Goal: Use online tool/utility: Utilize a website feature to perform a specific function

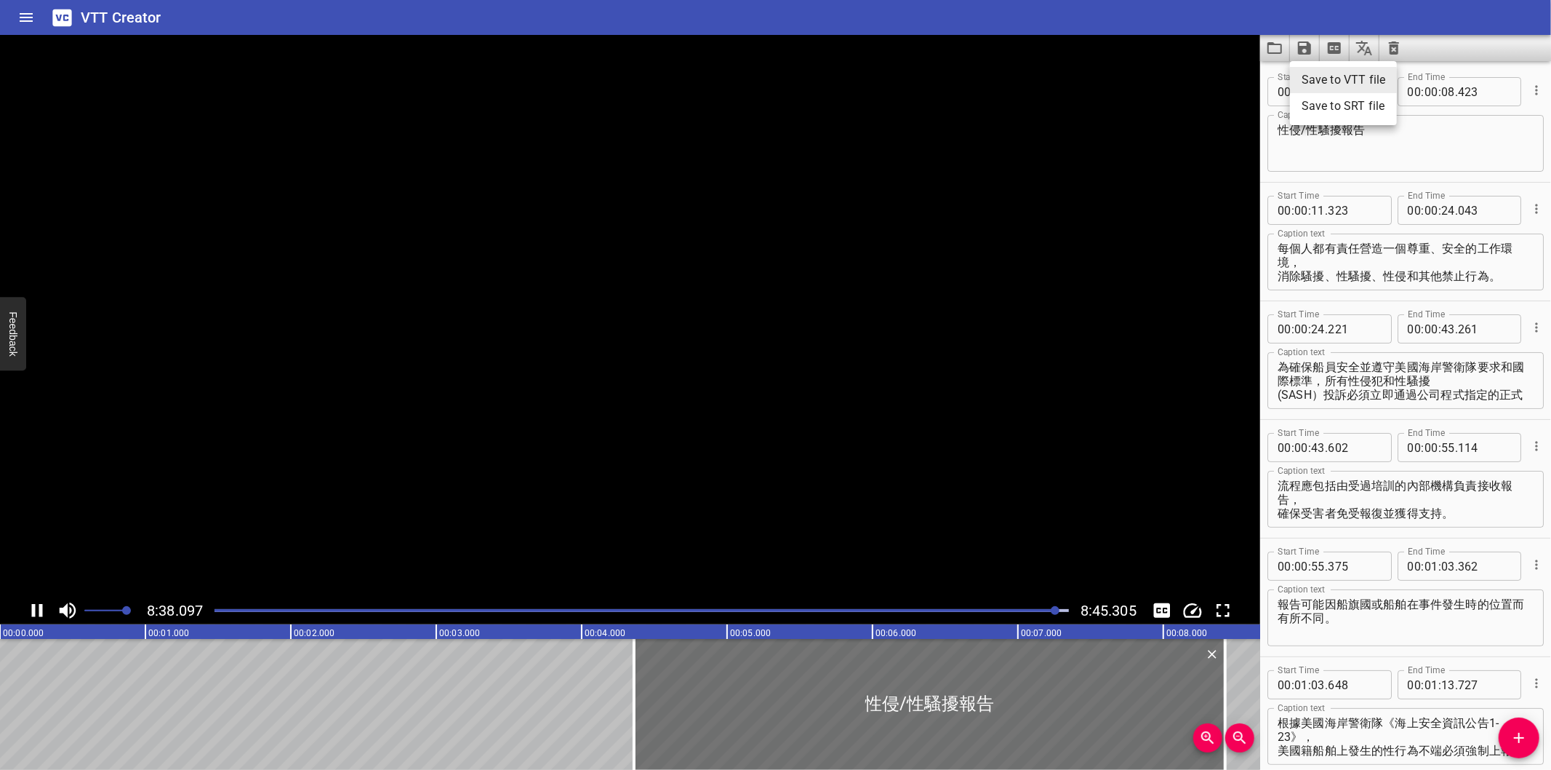
scroll to position [12, 0]
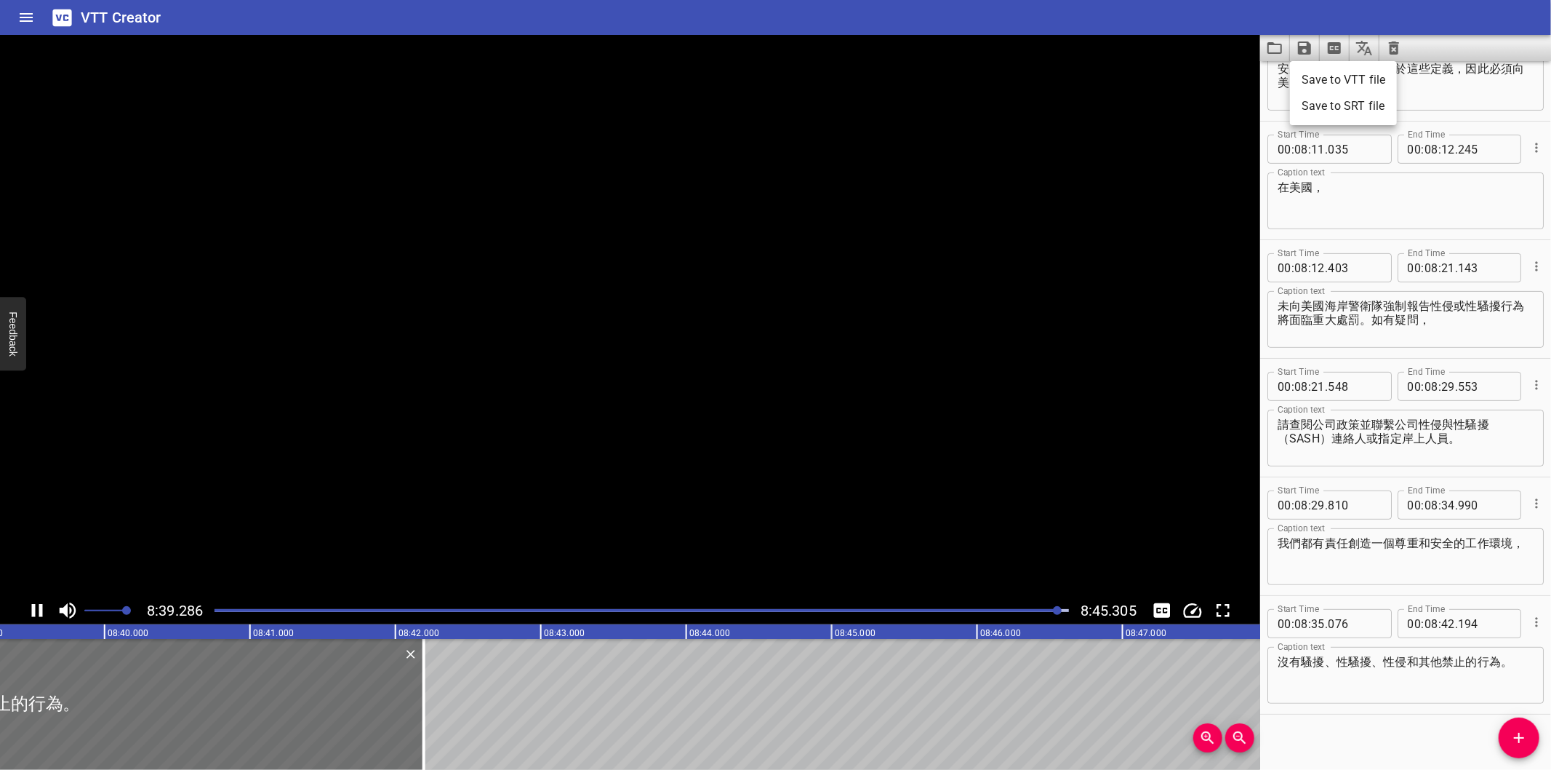
click at [233, 607] on div at bounding box center [775, 385] width 1551 height 770
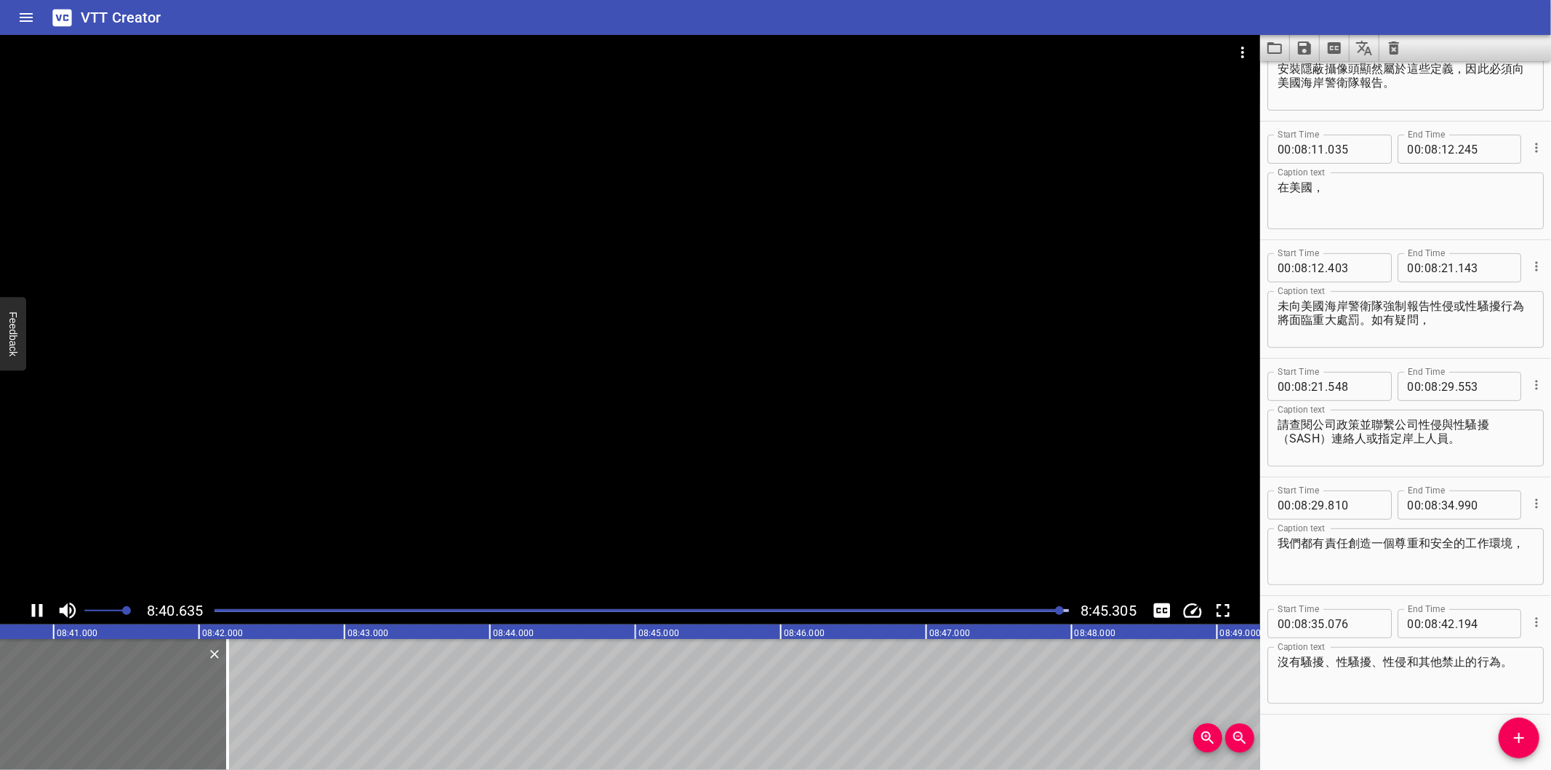
click at [244, 611] on div "Play progress" at bounding box center [634, 610] width 855 height 3
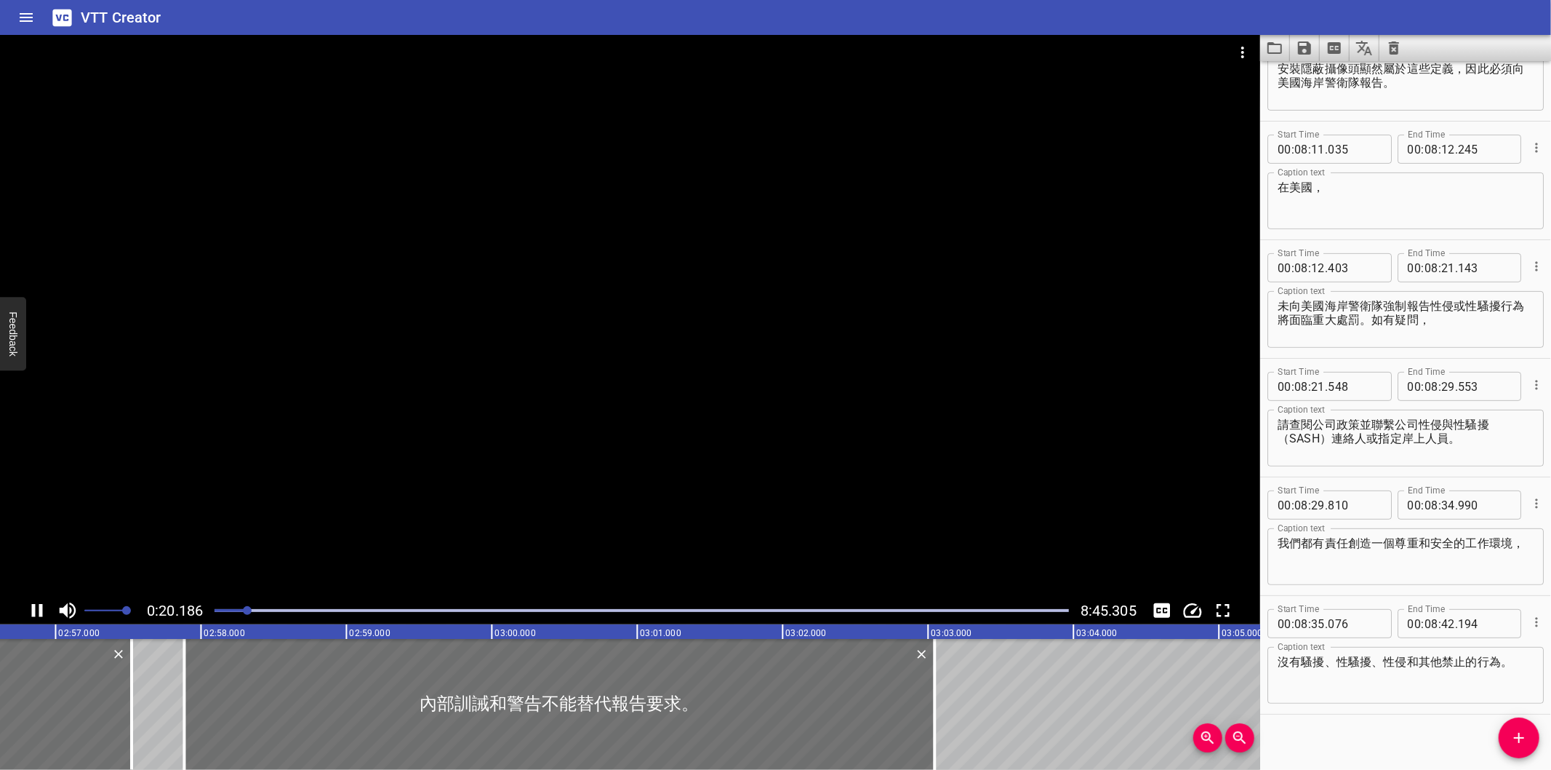
click at [252, 489] on div at bounding box center [630, 316] width 1260 height 562
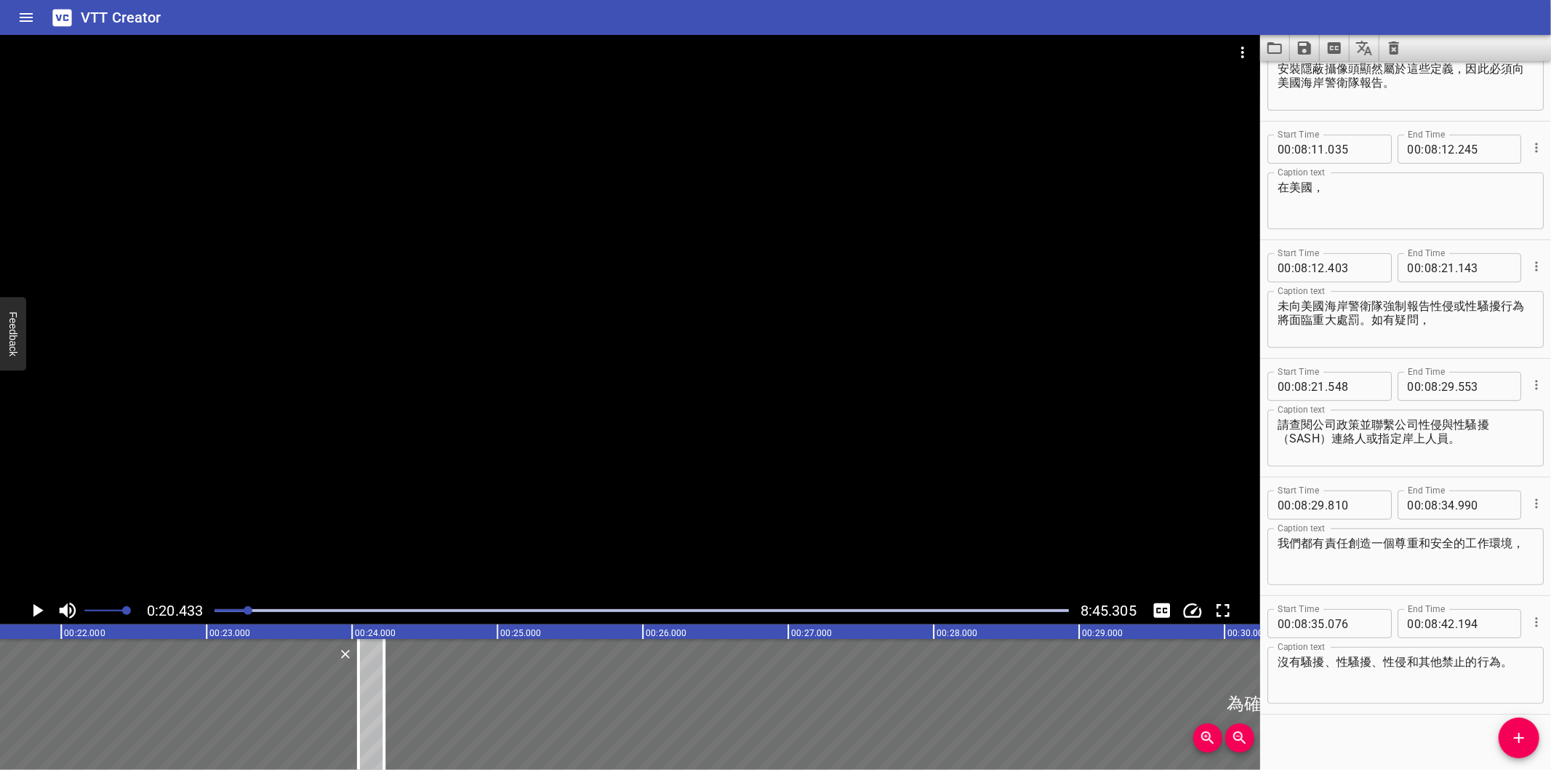
scroll to position [0, 2972]
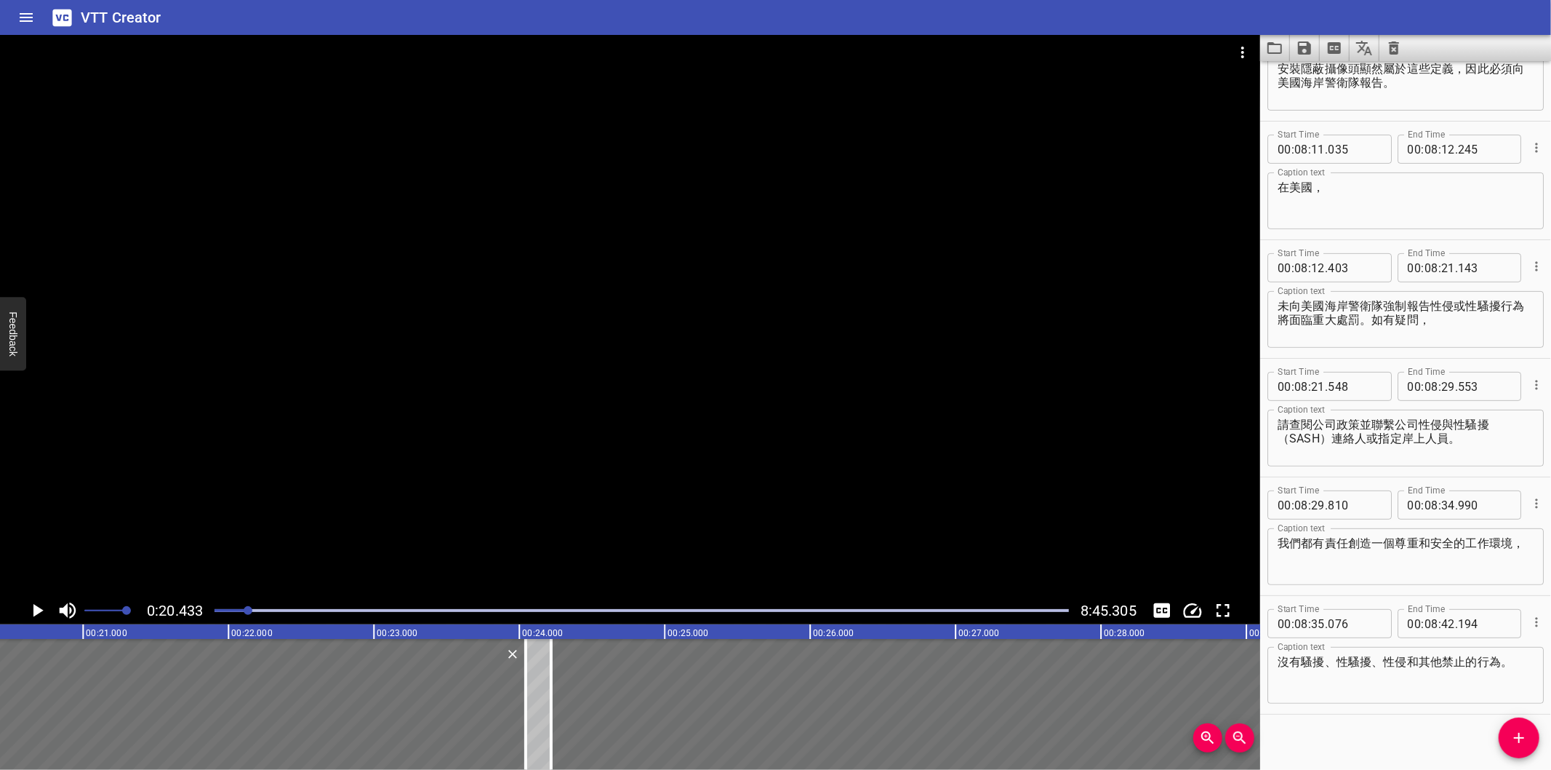
click at [287, 602] on div at bounding box center [642, 610] width 872 height 20
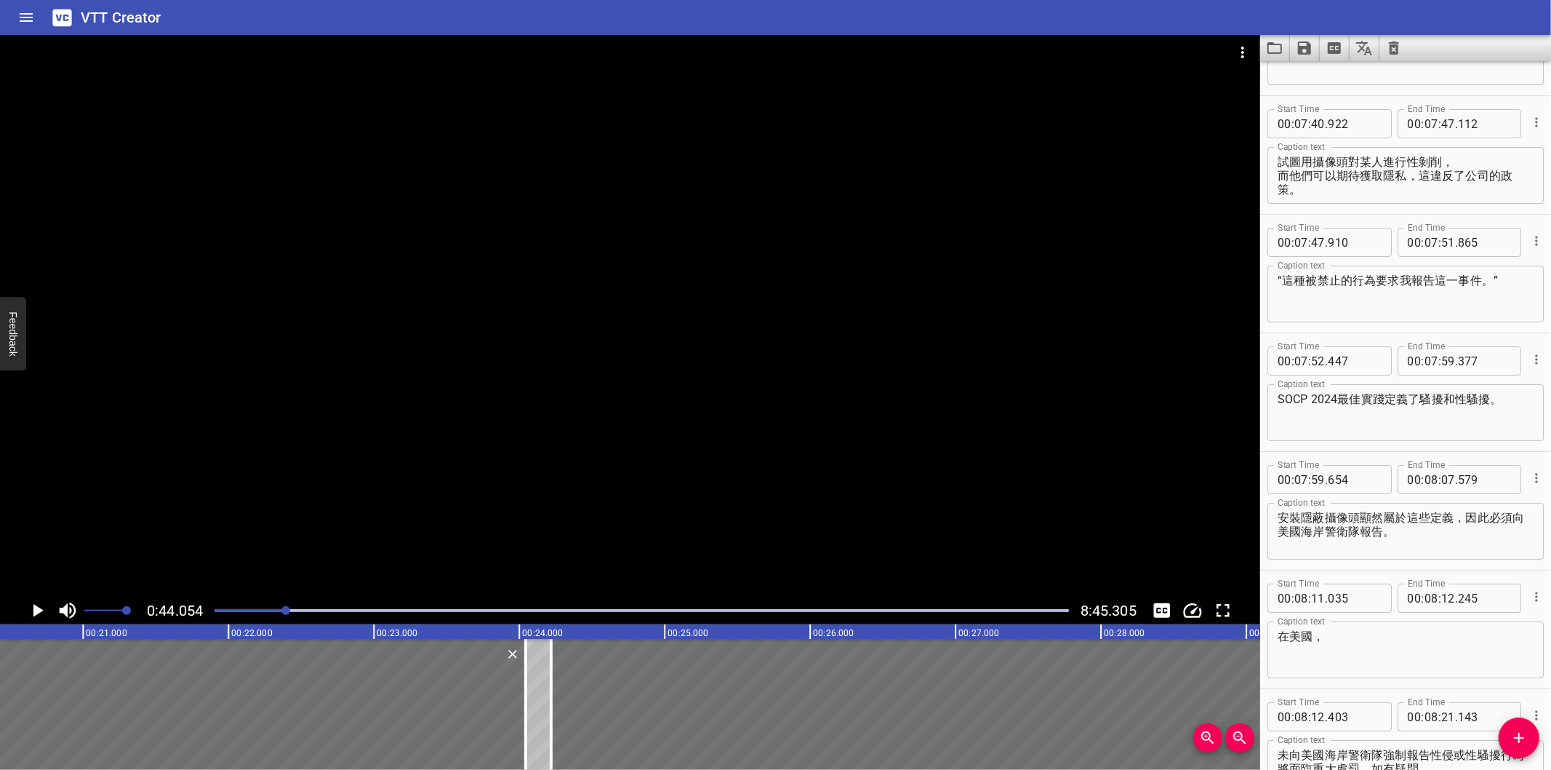
scroll to position [0, 5340]
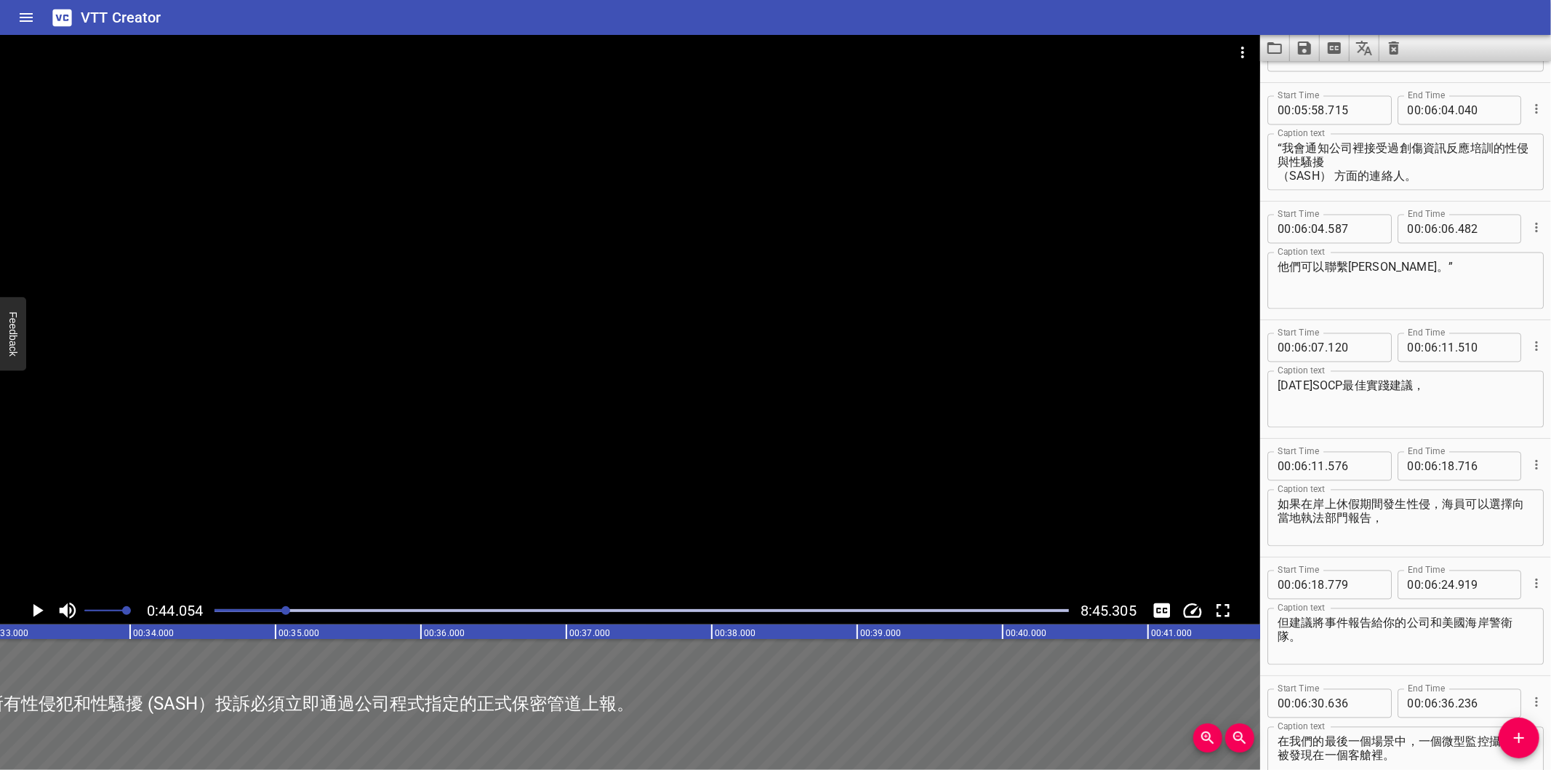
click at [316, 606] on div at bounding box center [642, 610] width 872 height 20
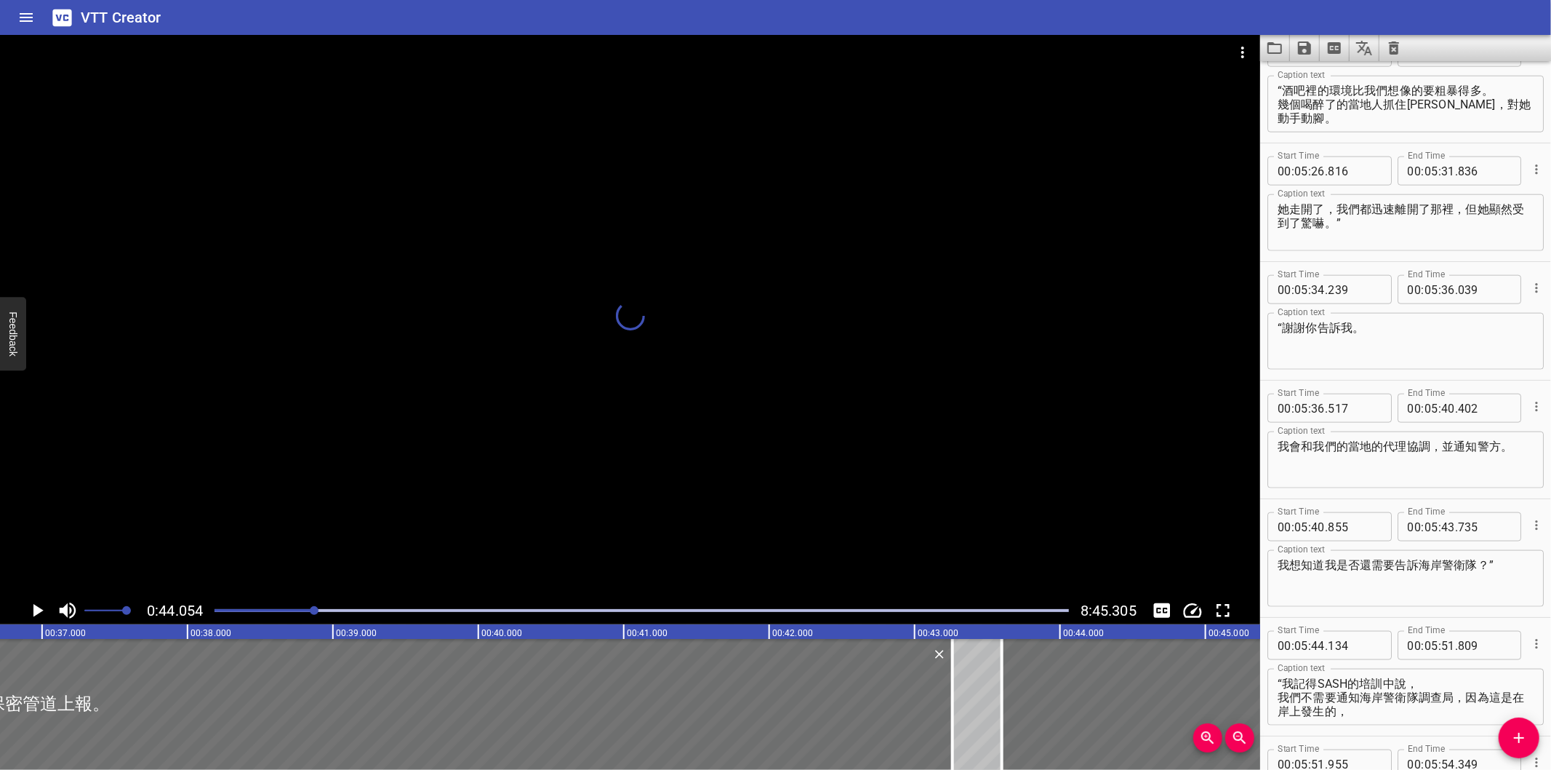
scroll to position [0, 6085]
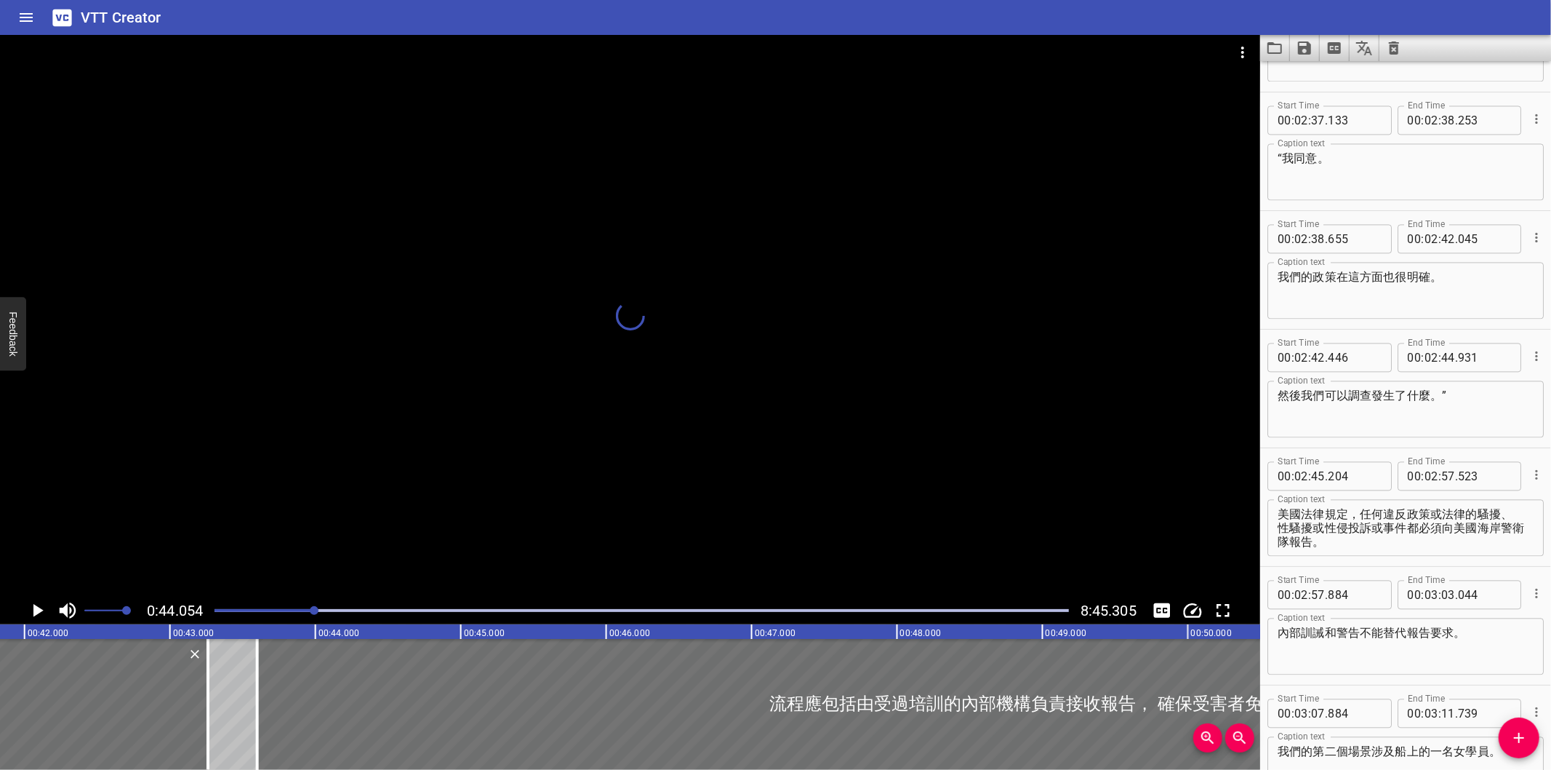
click at [346, 612] on div "Play progress" at bounding box center [642, 610] width 855 height 3
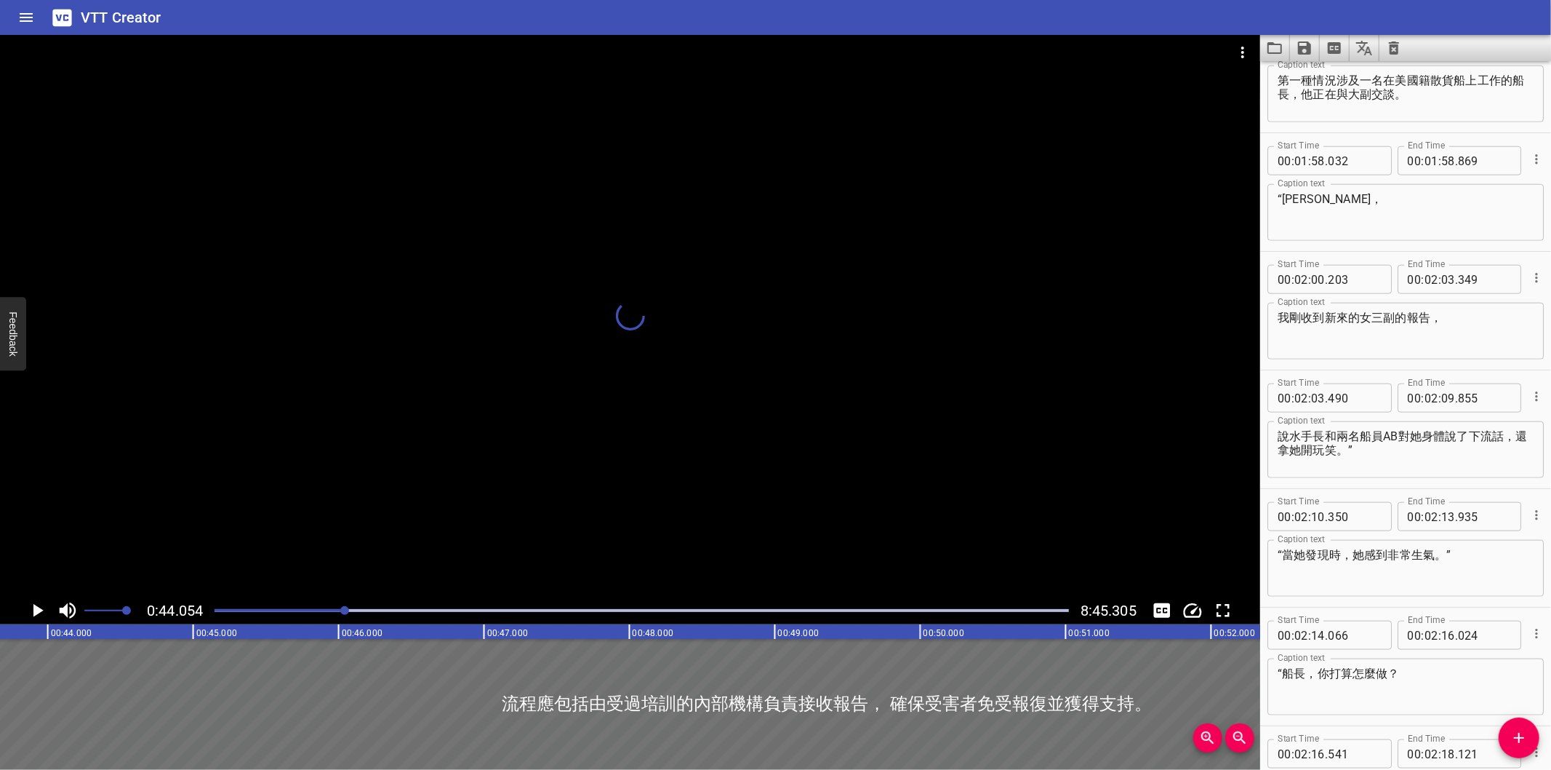
scroll to position [0, 6408]
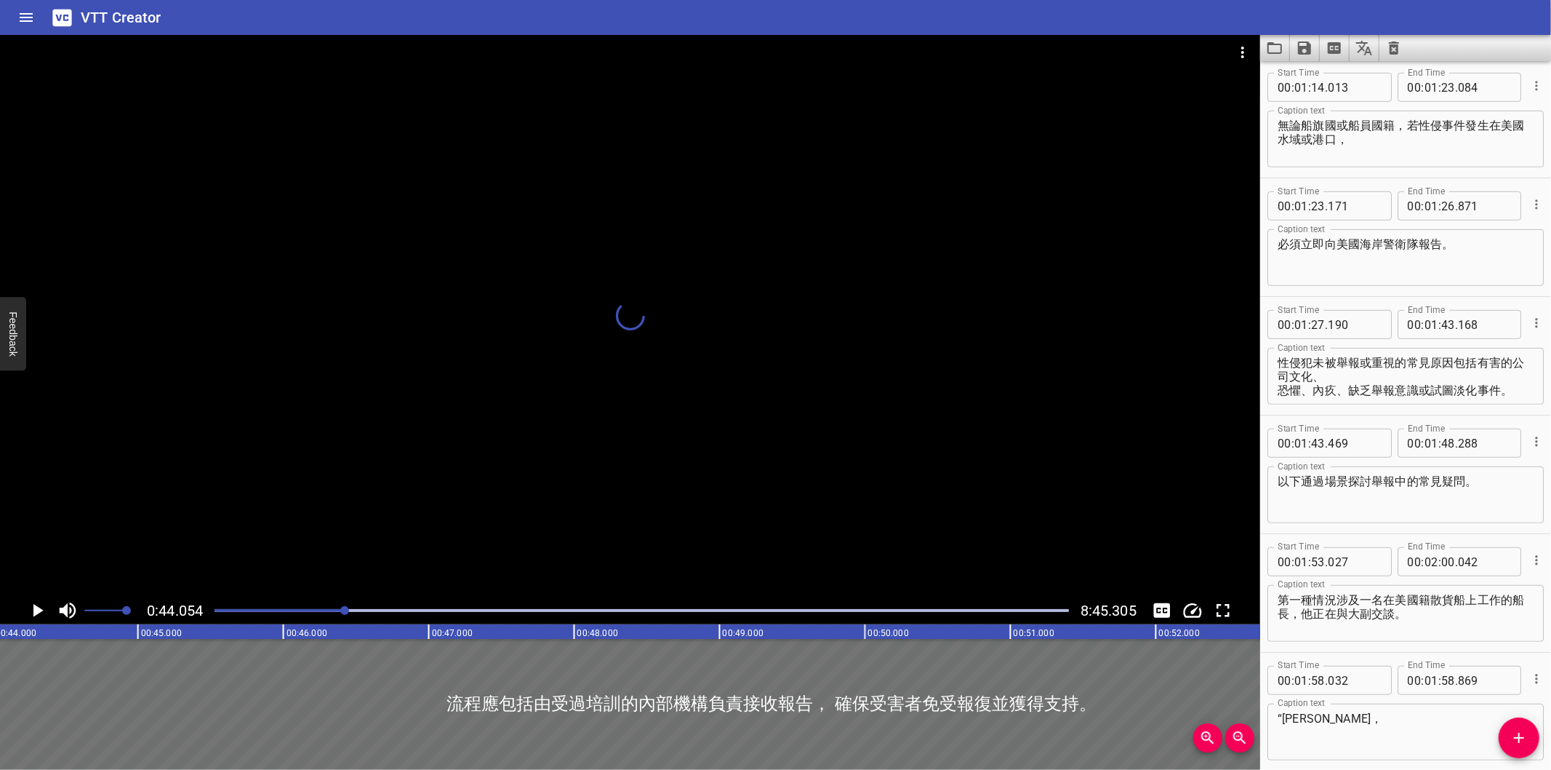
drag, startPoint x: 371, startPoint y: 612, endPoint x: 384, endPoint y: 612, distance: 13.1
click at [379, 612] on div at bounding box center [642, 610] width 872 height 20
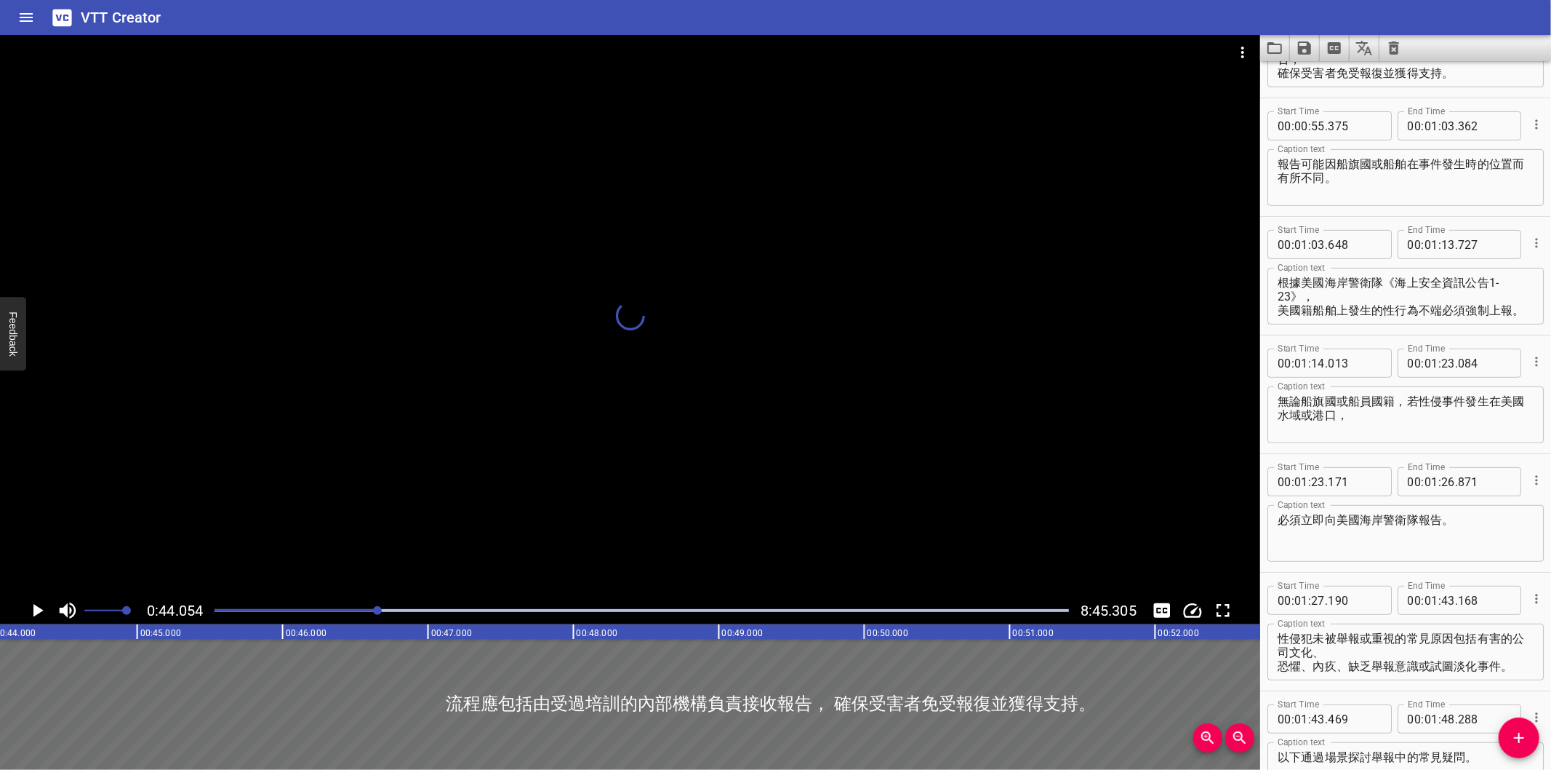
click at [409, 613] on div at bounding box center [642, 610] width 872 height 20
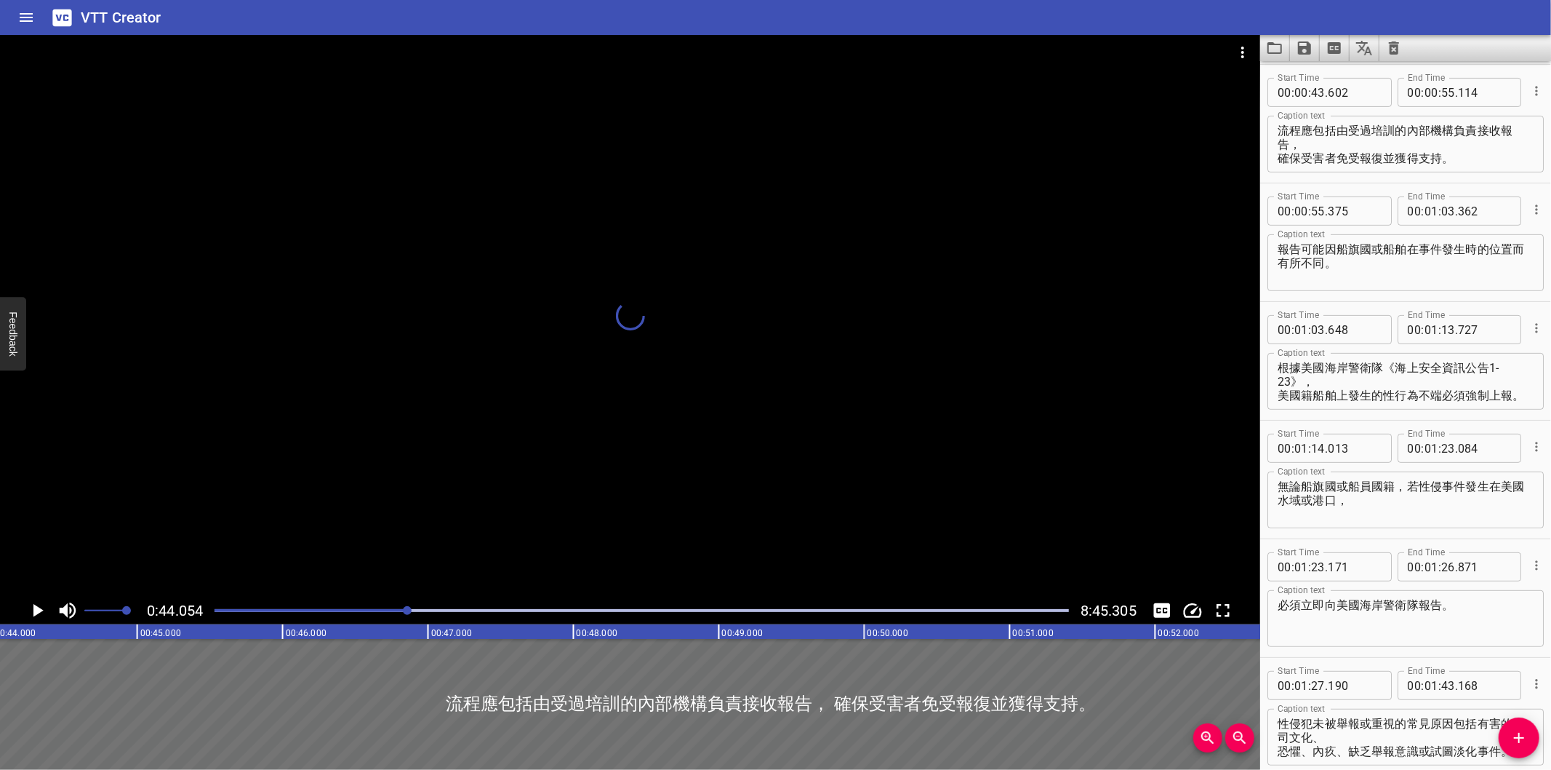
drag, startPoint x: 420, startPoint y: 614, endPoint x: 429, endPoint y: 612, distance: 8.8
click at [424, 614] on div at bounding box center [642, 610] width 872 height 20
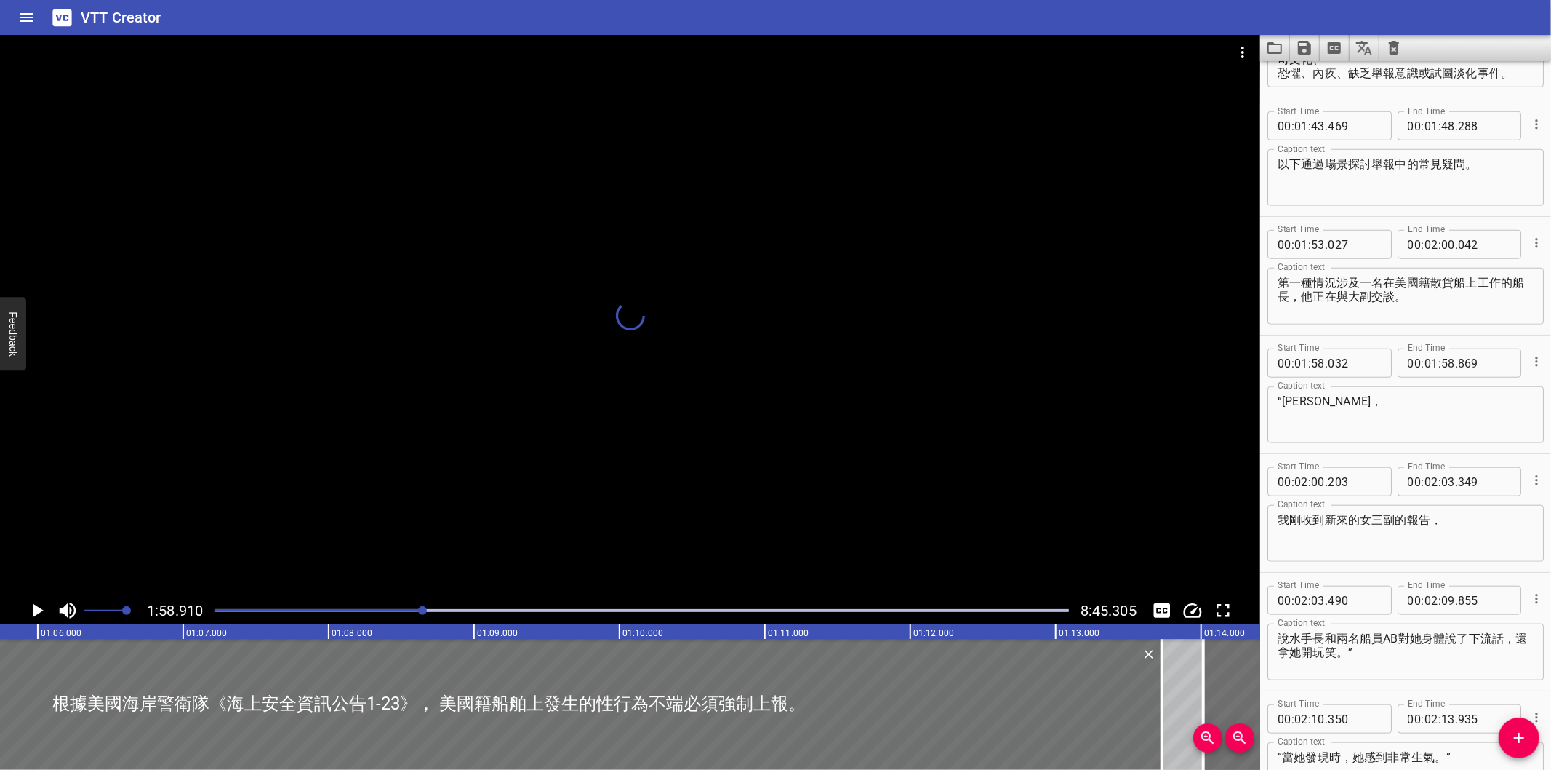
scroll to position [1066, 0]
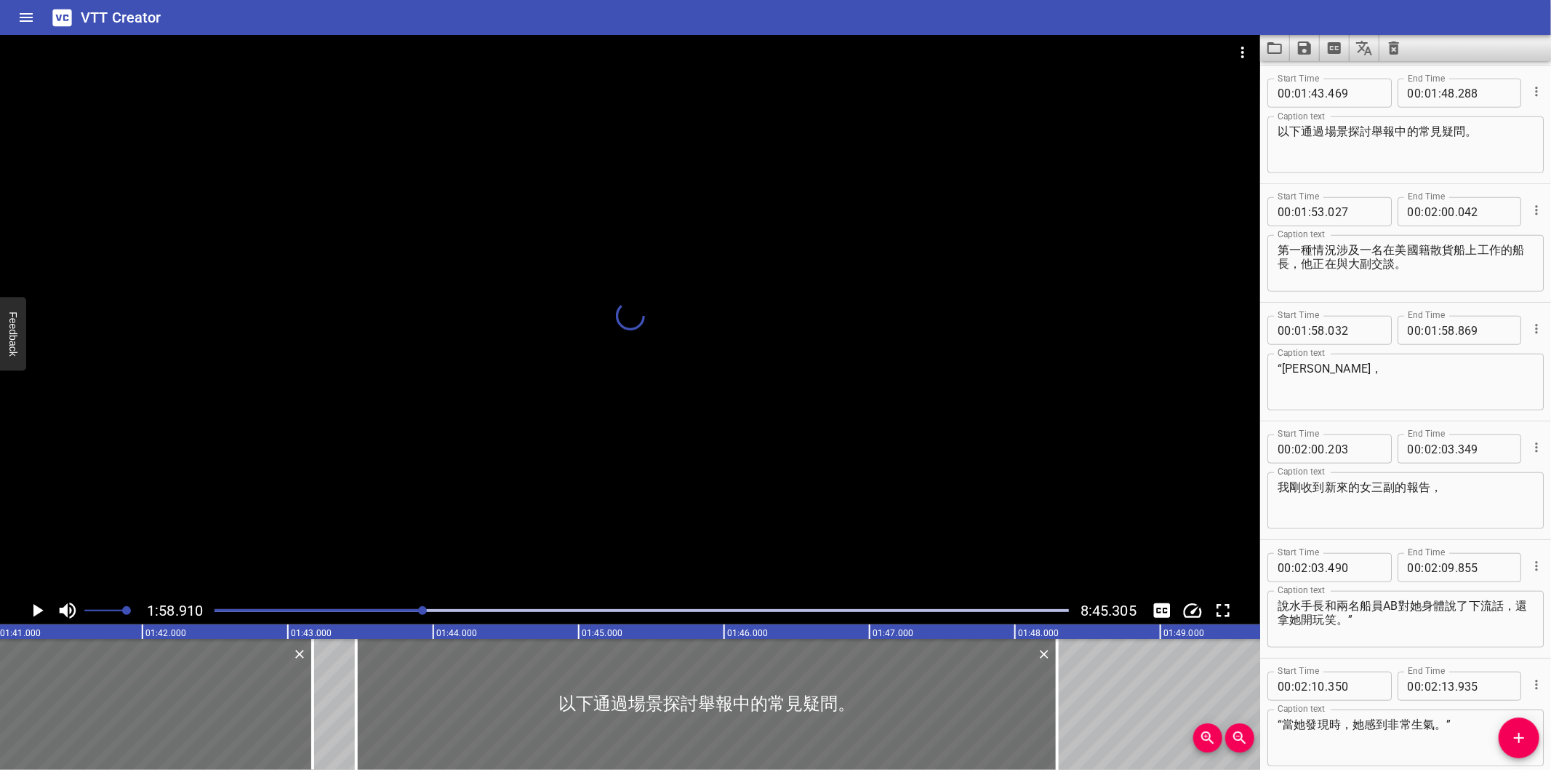
drag, startPoint x: 441, startPoint y: 612, endPoint x: 448, endPoint y: 610, distance: 7.6
click at [441, 612] on div "Play progress" at bounding box center [642, 610] width 855 height 3
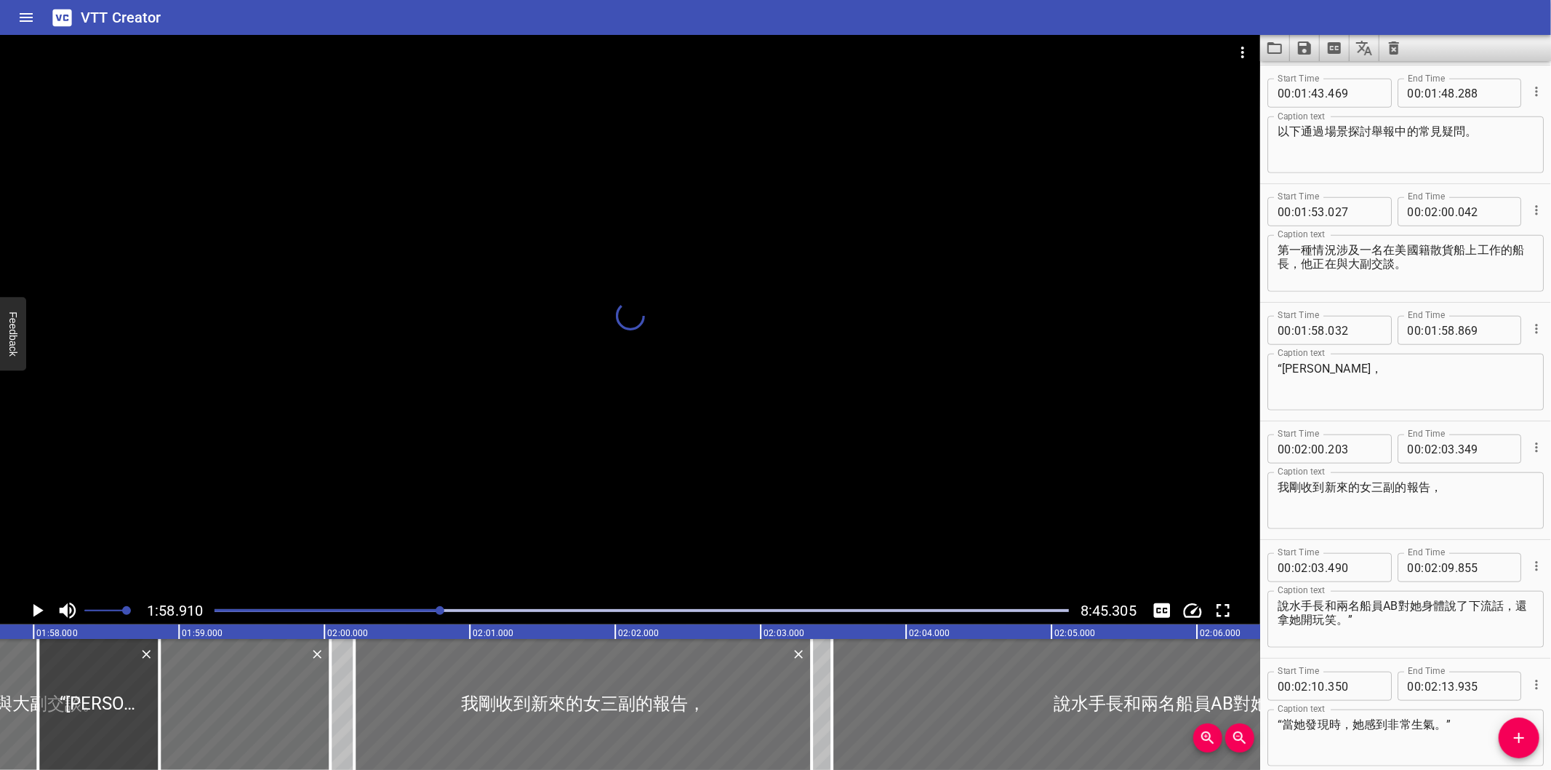
drag, startPoint x: 468, startPoint y: 610, endPoint x: 497, endPoint y: 609, distance: 29.8
click at [473, 610] on div "Play progress" at bounding box center [642, 610] width 855 height 3
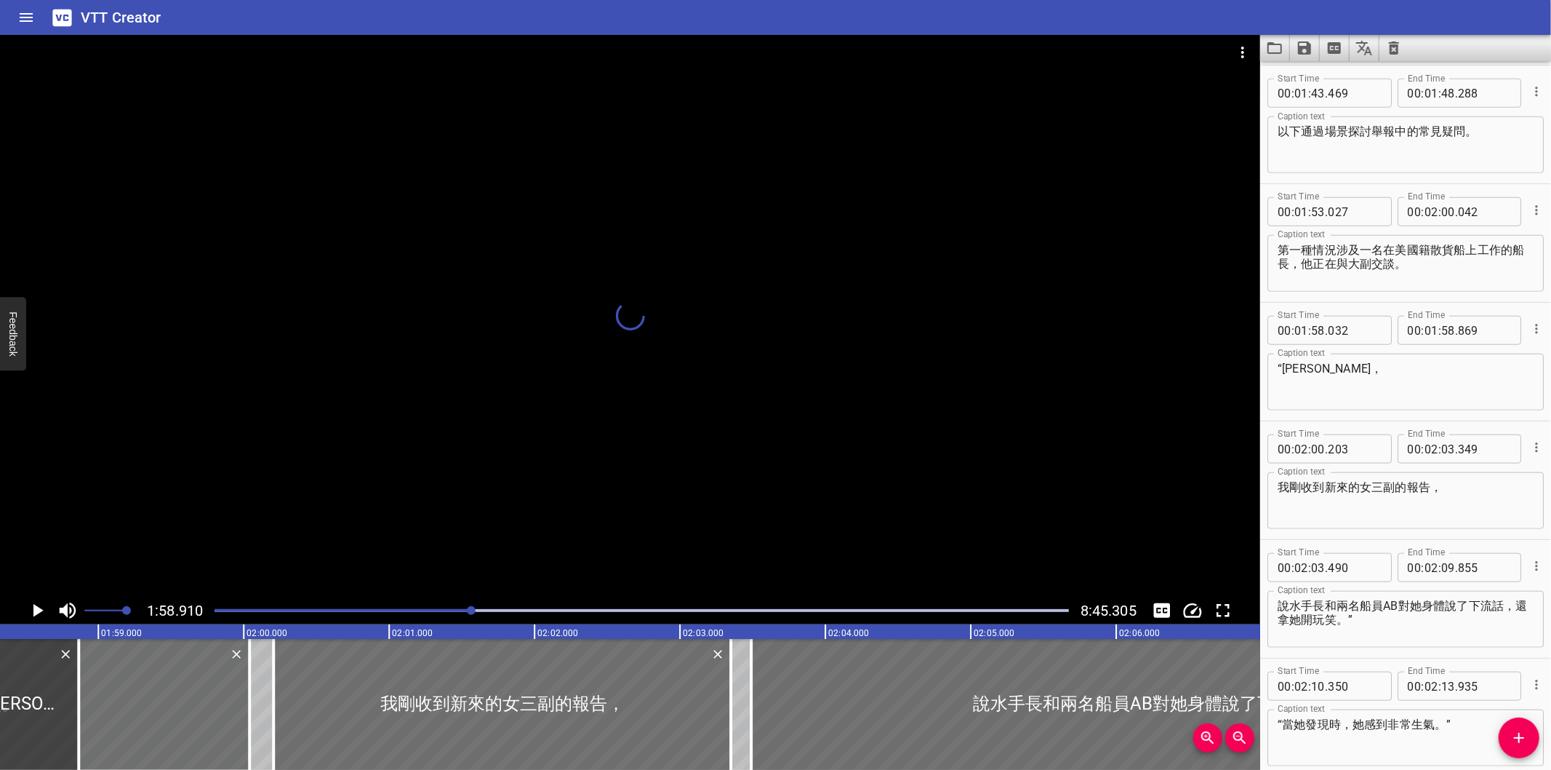
scroll to position [0, 17290]
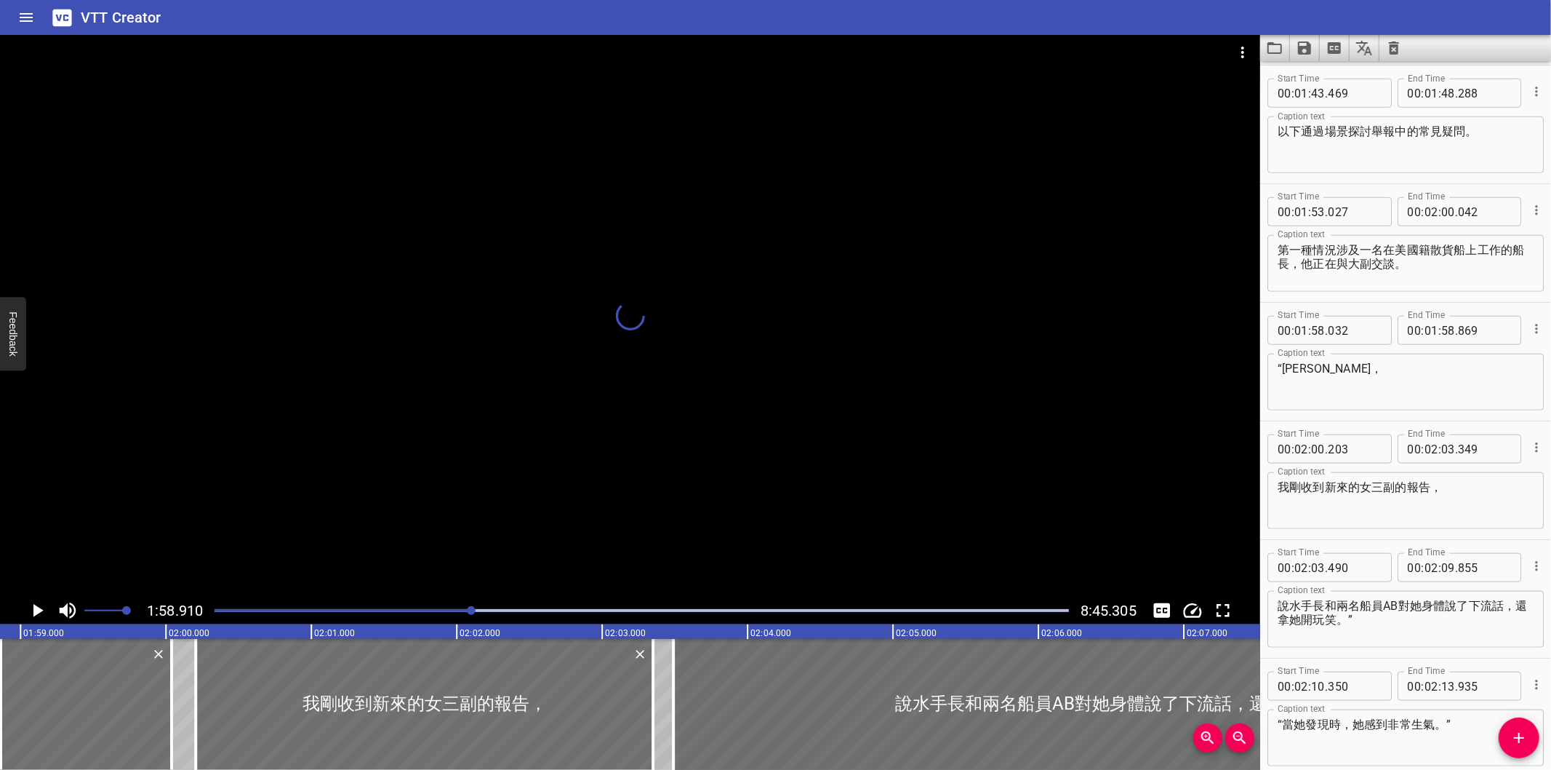
drag, startPoint x: 503, startPoint y: 609, endPoint x: 522, endPoint y: 609, distance: 18.2
click at [517, 609] on div "Play progress" at bounding box center [642, 610] width 855 height 3
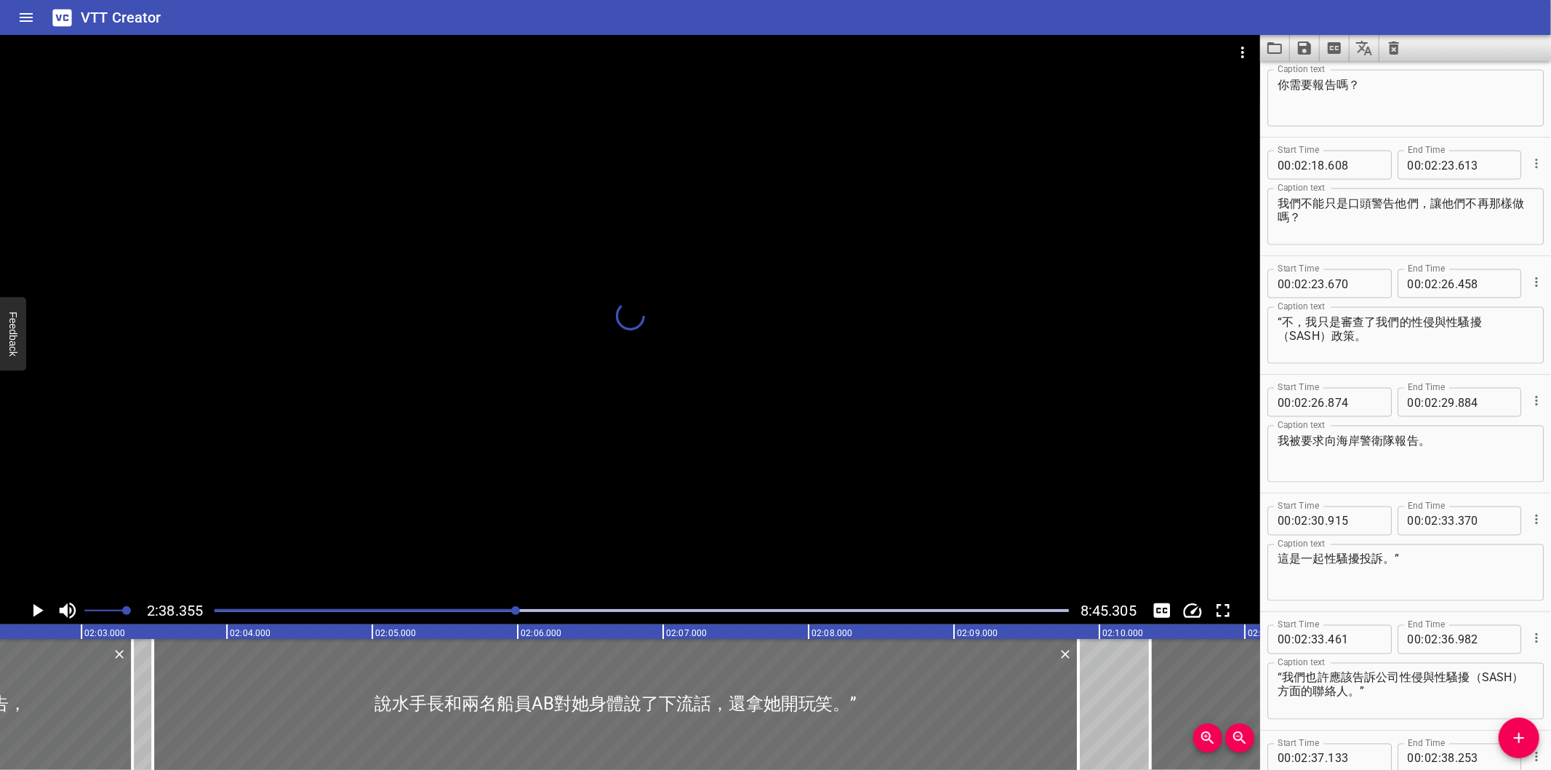
drag, startPoint x: 543, startPoint y: 610, endPoint x: 554, endPoint y: 611, distance: 11.7
click at [548, 611] on div "Play progress" at bounding box center [642, 610] width 855 height 3
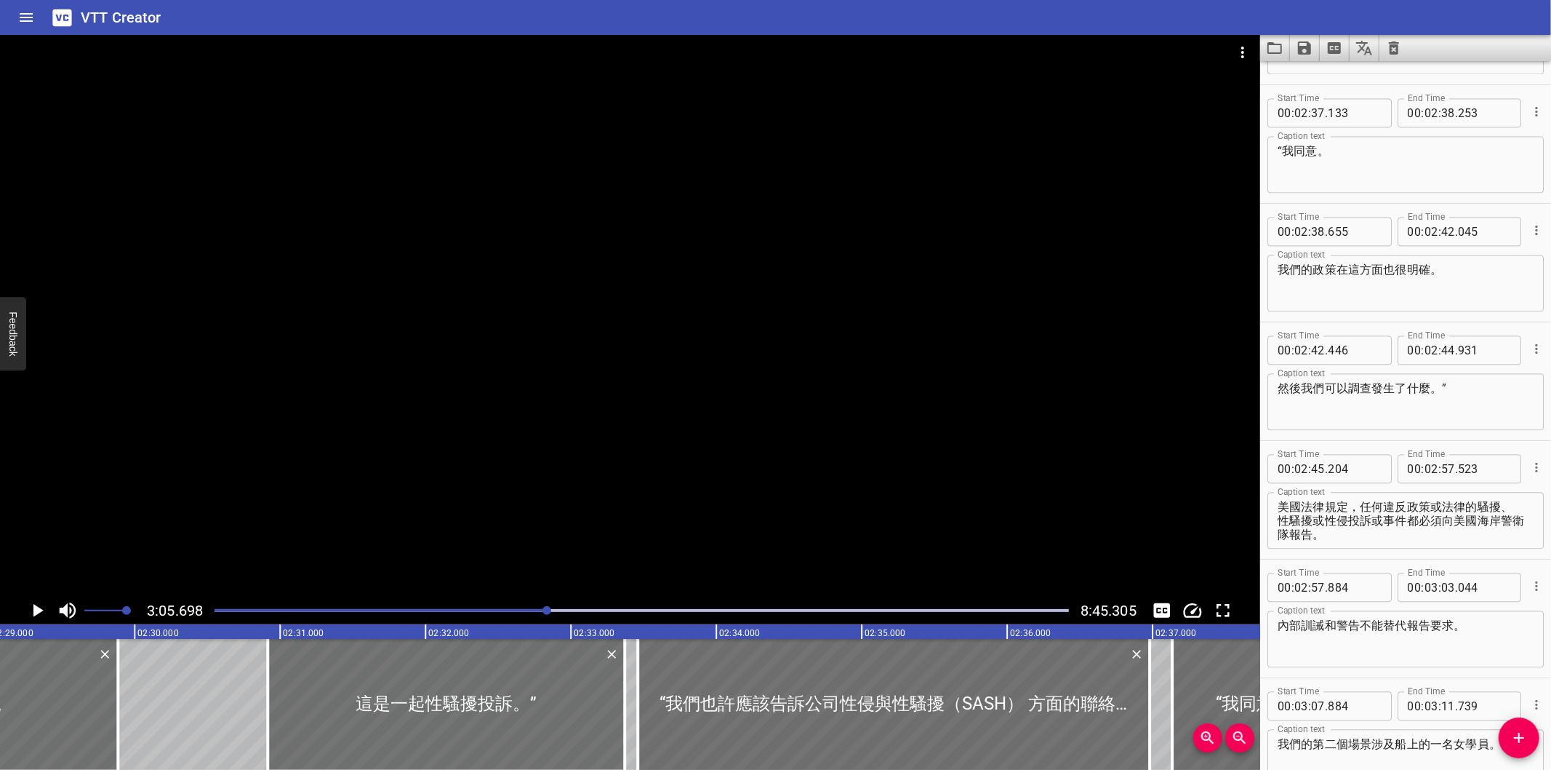
scroll to position [0, 22114]
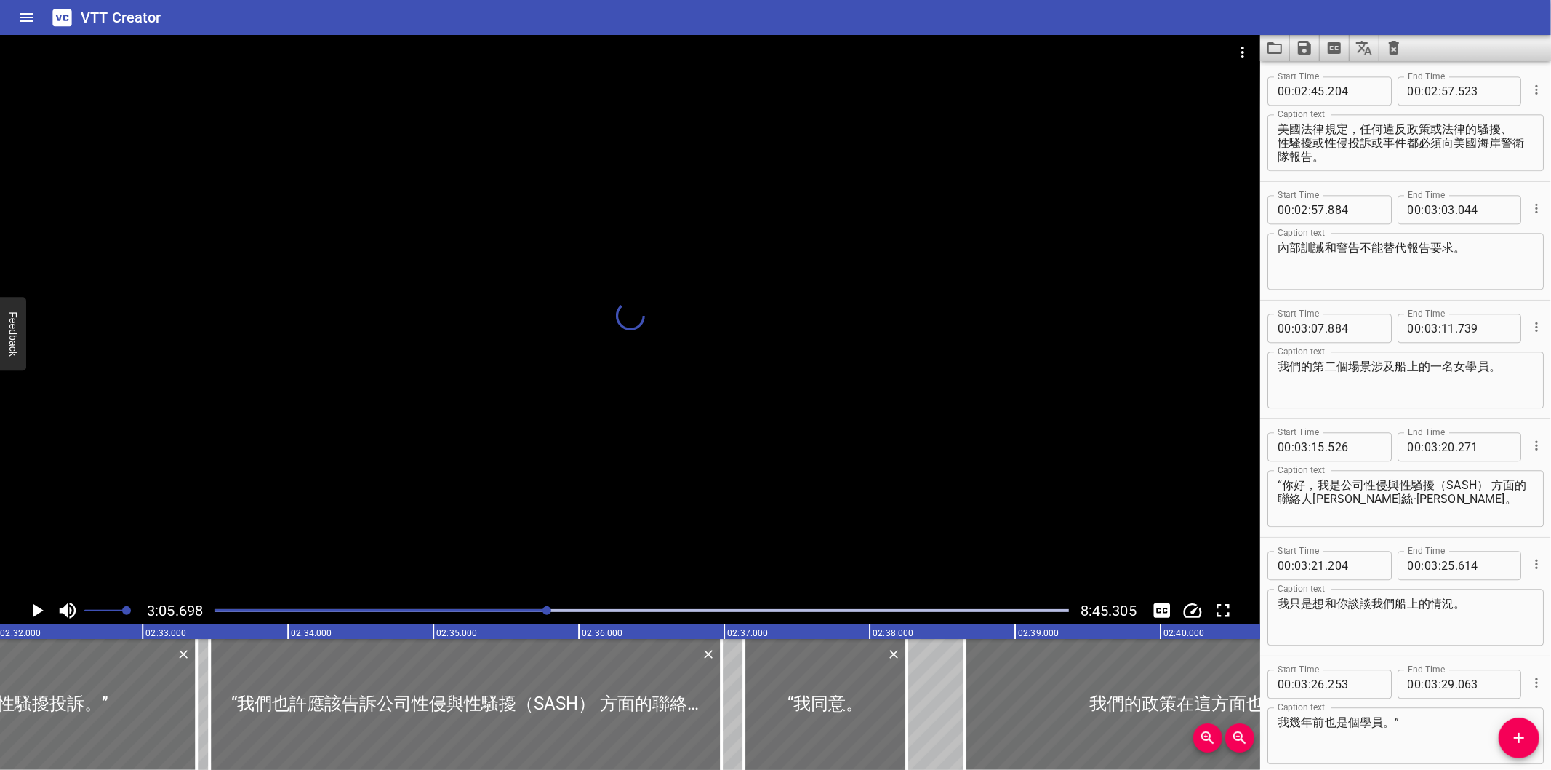
click at [586, 612] on div at bounding box center [642, 610] width 872 height 20
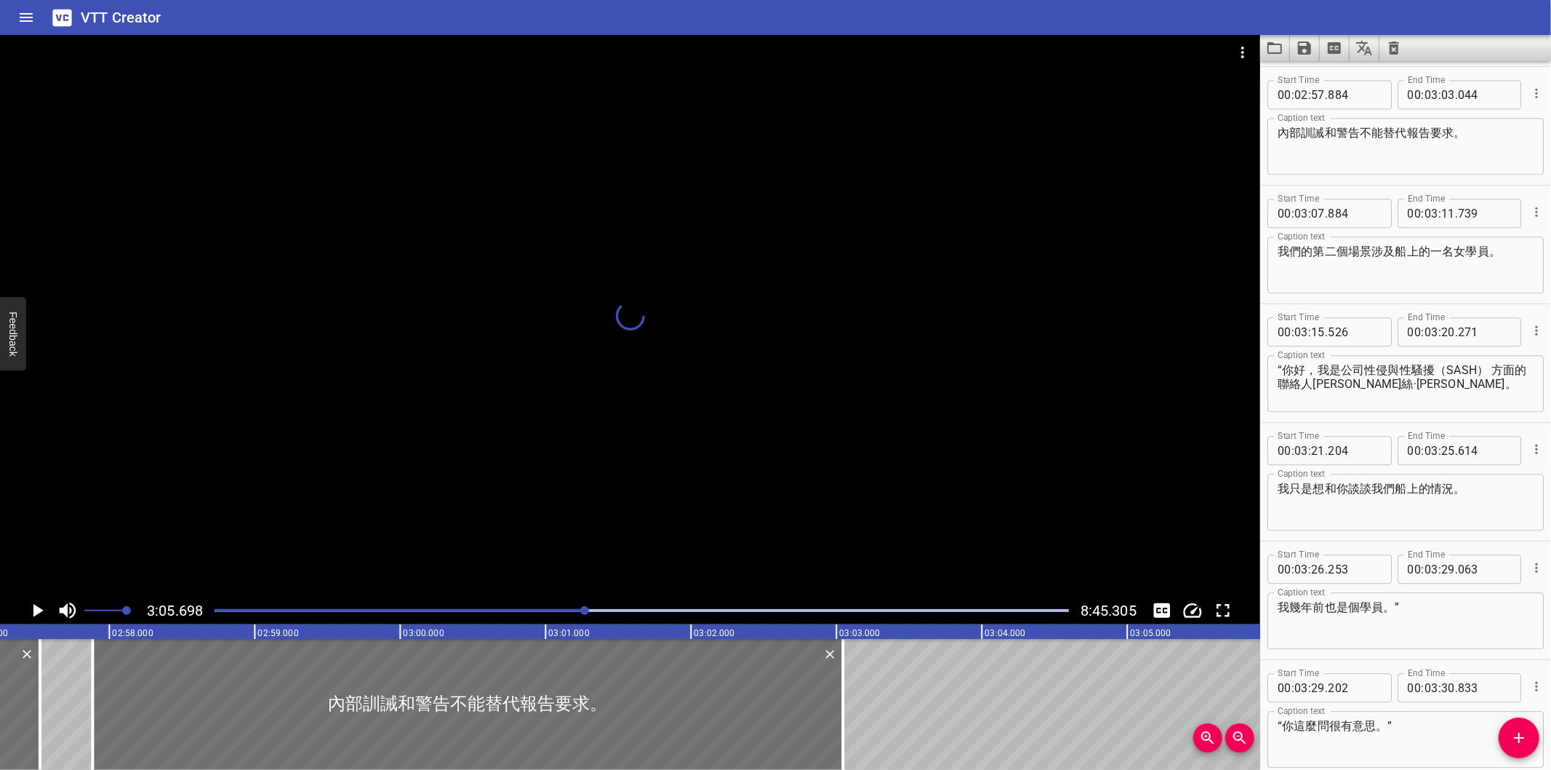
click at [601, 608] on div at bounding box center [642, 610] width 872 height 20
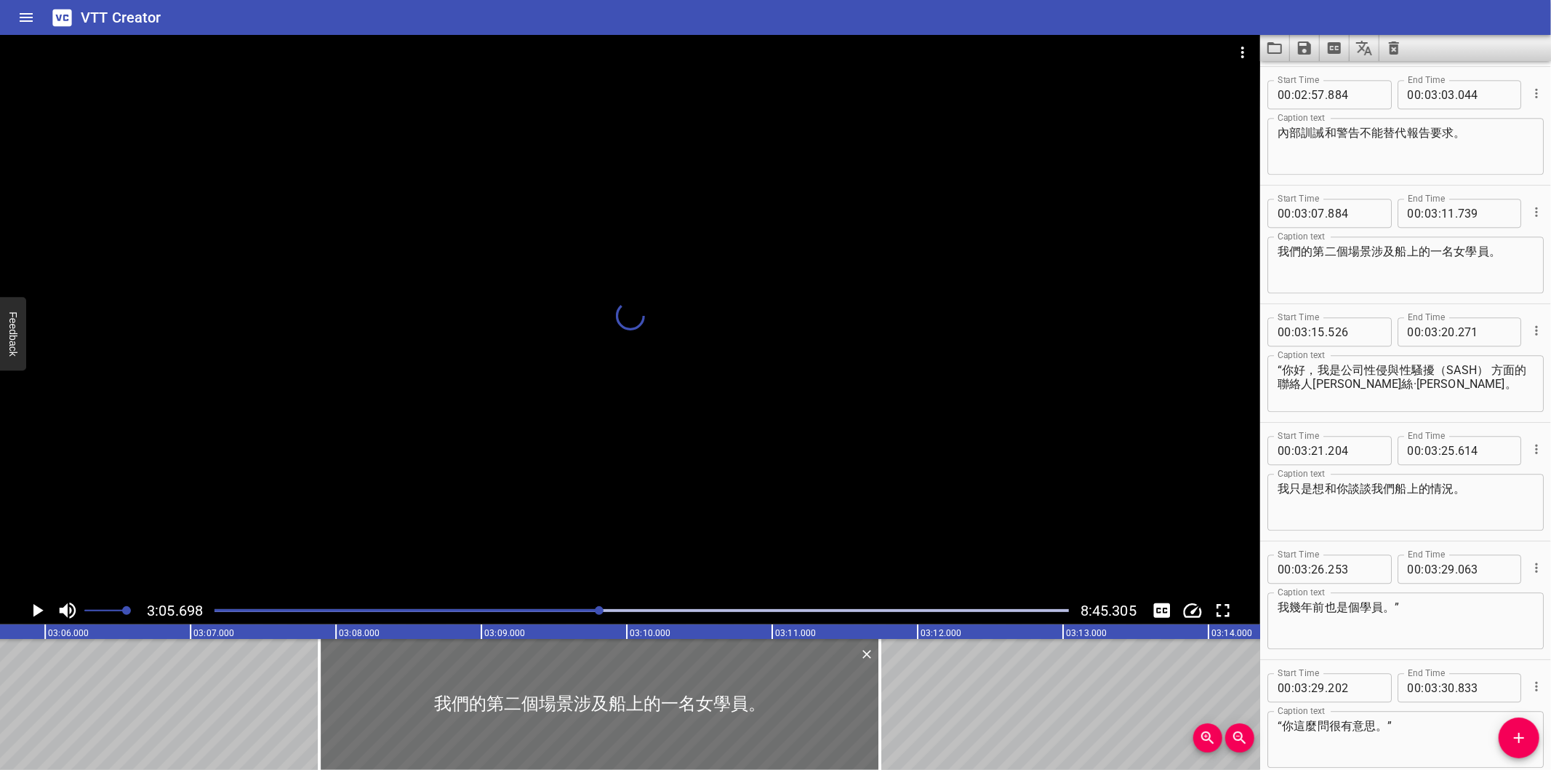
drag, startPoint x: 633, startPoint y: 607, endPoint x: 652, endPoint y: 605, distance: 19.0
click at [636, 607] on div at bounding box center [642, 610] width 872 height 20
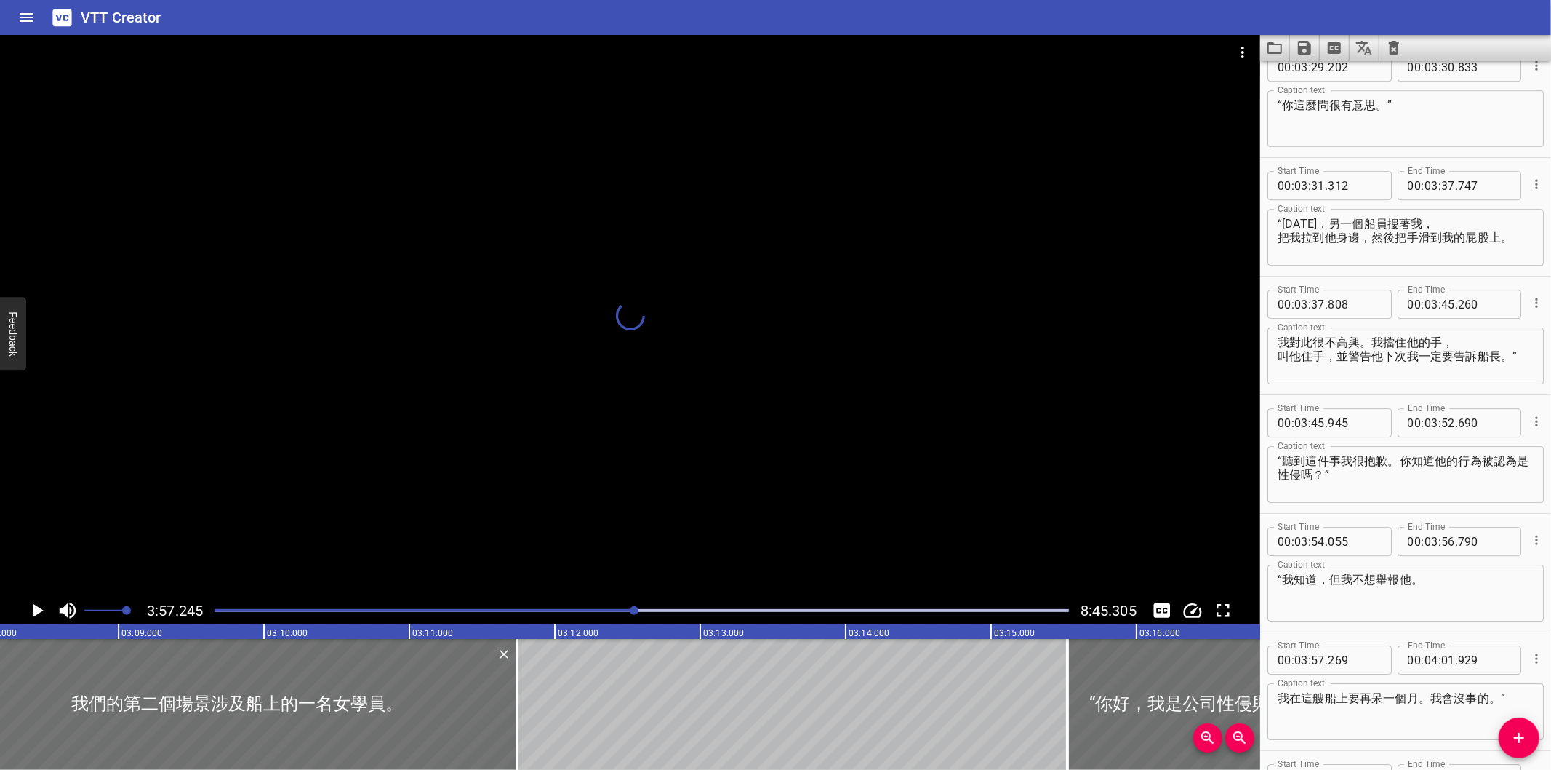
scroll to position [0, 29896]
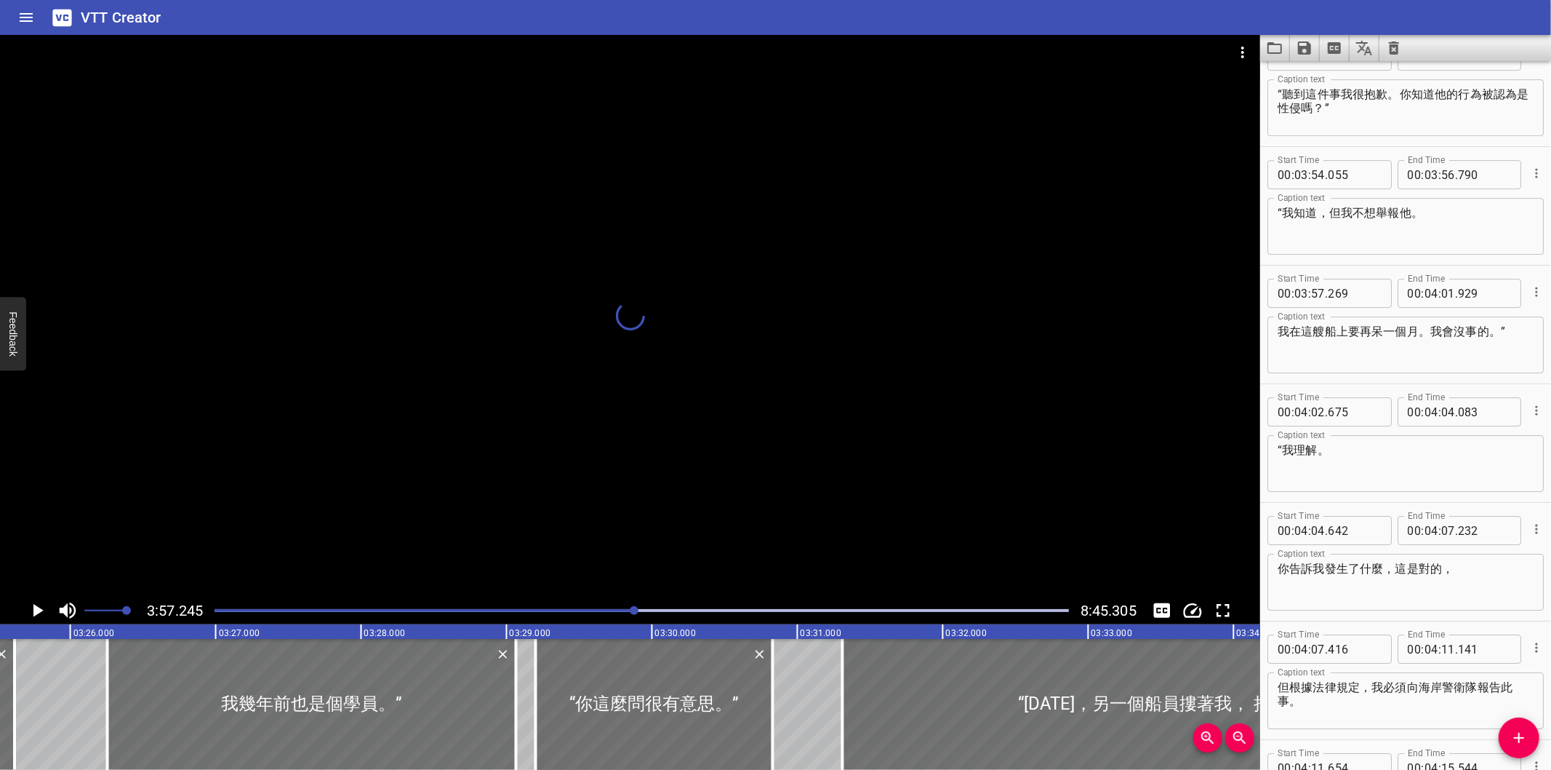
click at [656, 605] on div at bounding box center [642, 610] width 872 height 20
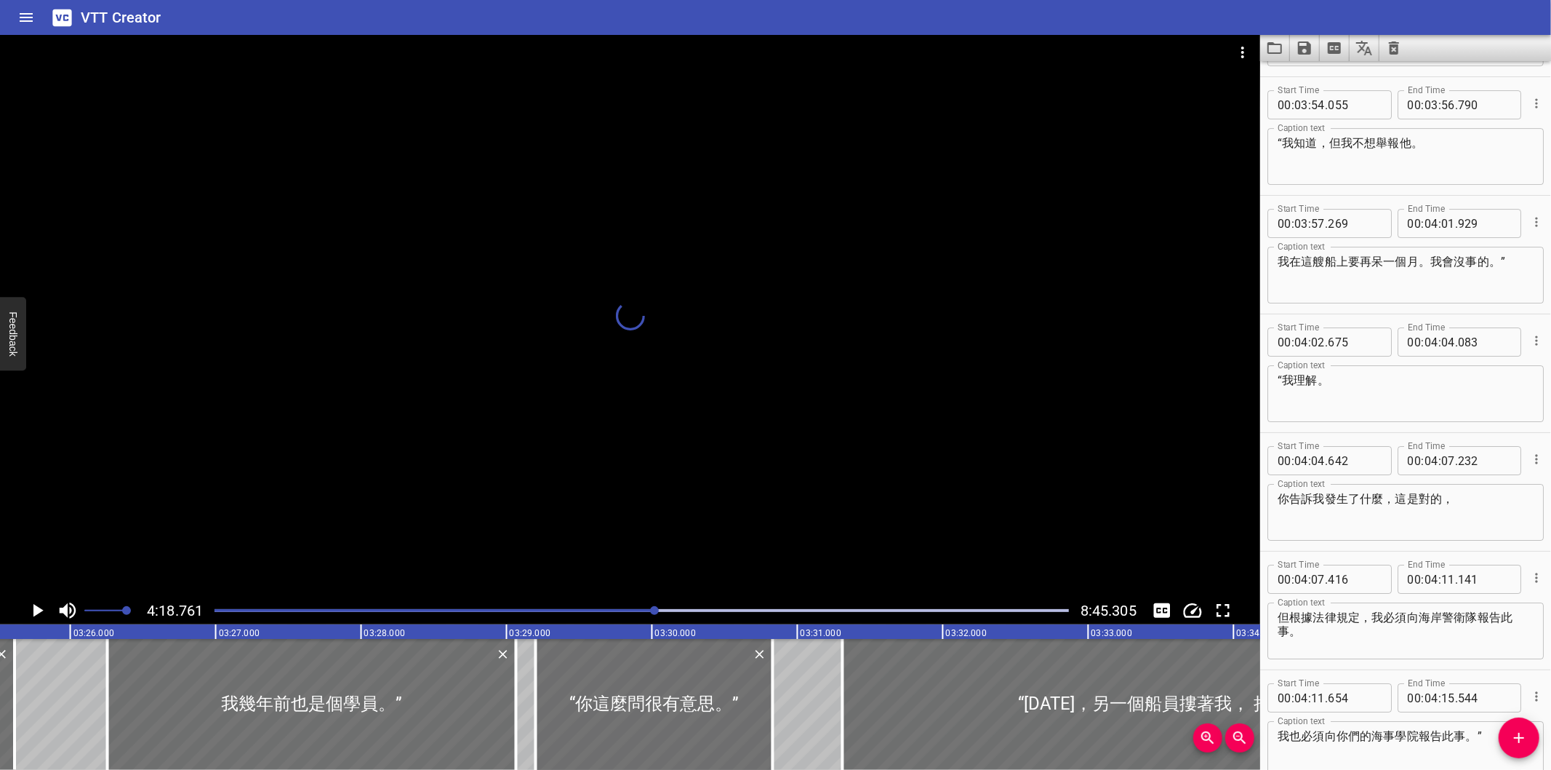
scroll to position [0, 0]
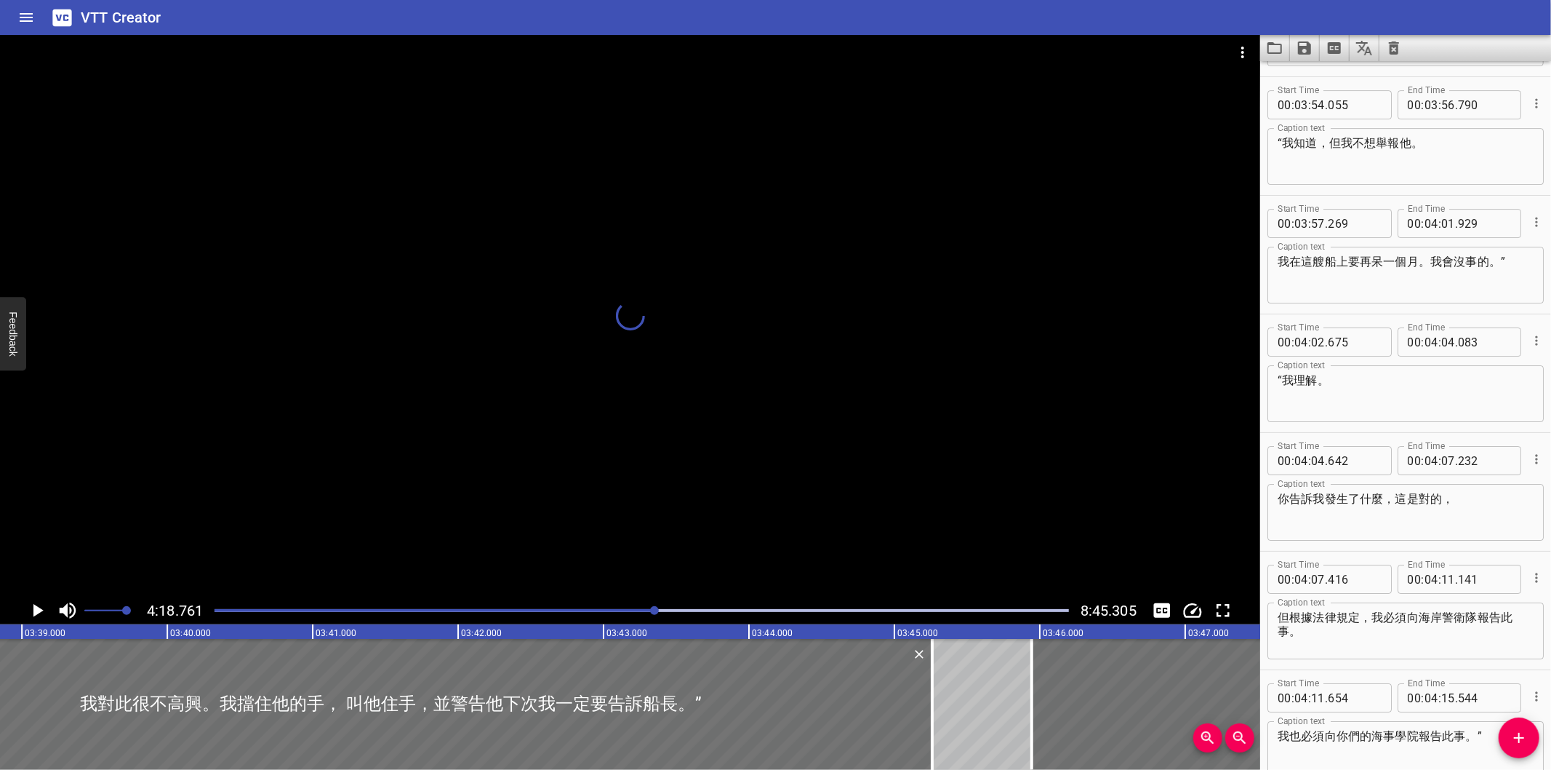
drag, startPoint x: 700, startPoint y: 607, endPoint x: 727, endPoint y: 609, distance: 27.7
click at [716, 610] on div at bounding box center [642, 610] width 872 height 20
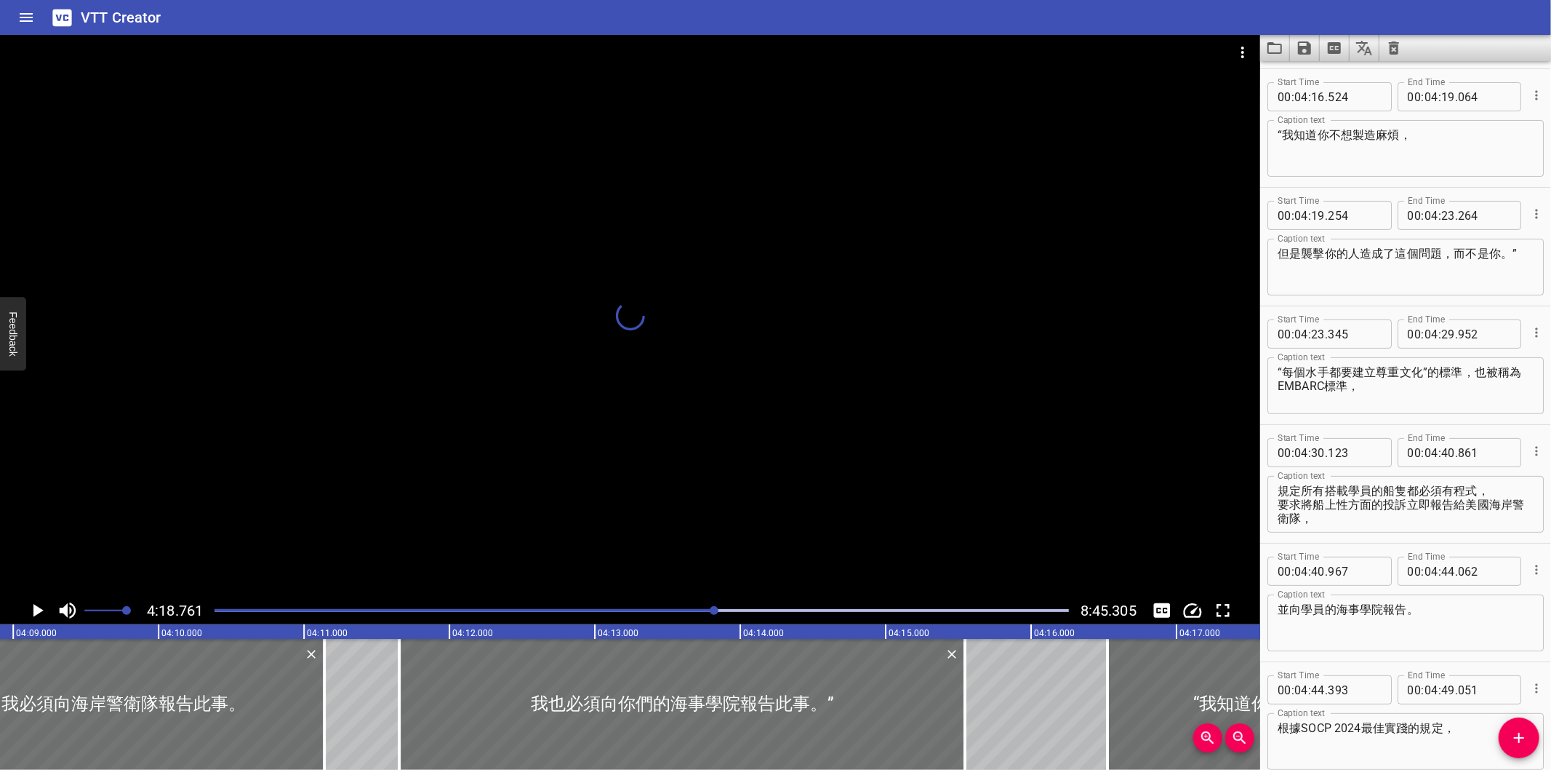
click at [733, 608] on div at bounding box center [642, 610] width 872 height 20
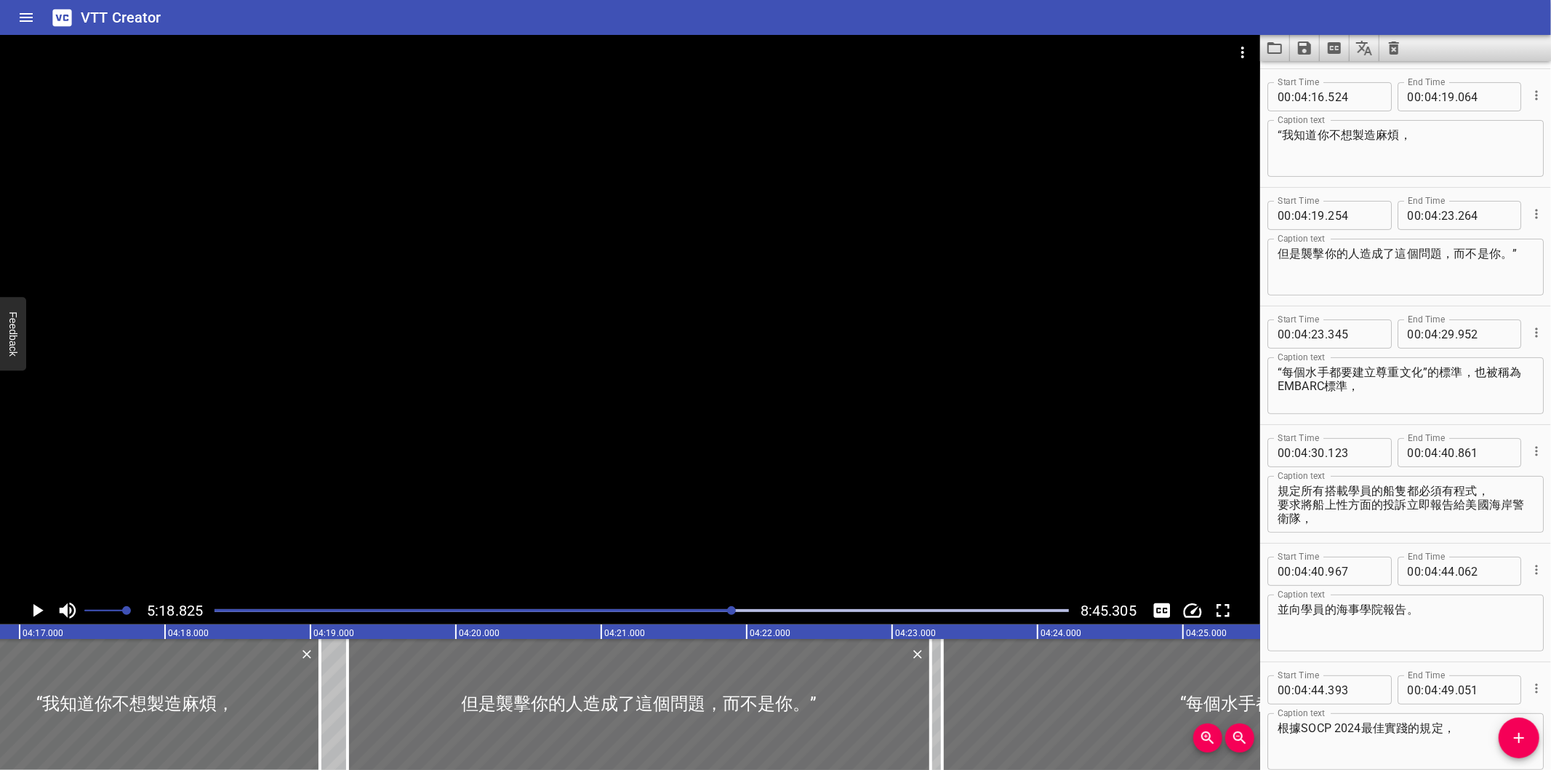
drag, startPoint x: 772, startPoint y: 608, endPoint x: 790, endPoint y: 606, distance: 17.6
click at [776, 608] on div at bounding box center [642, 610] width 872 height 20
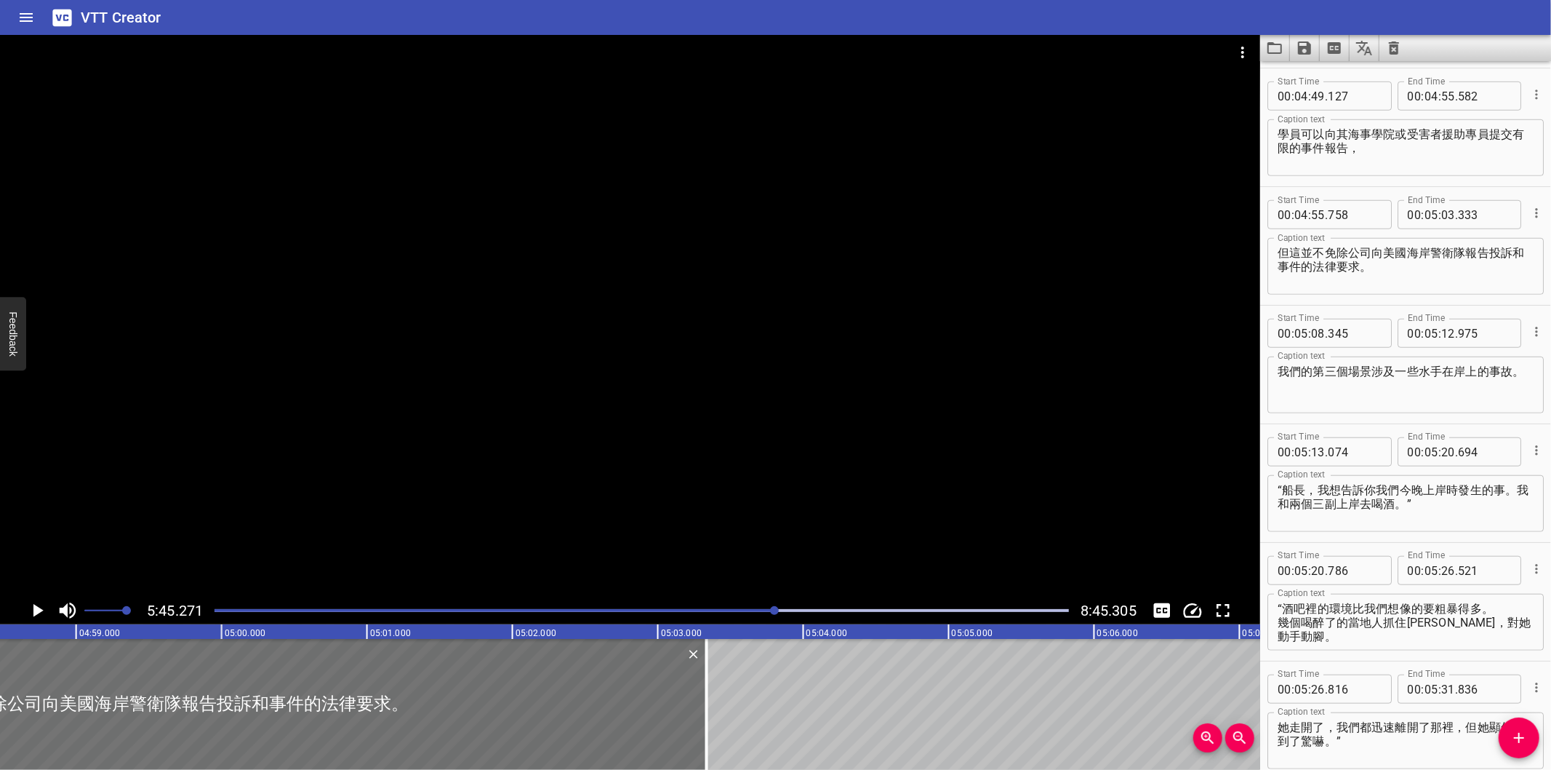
drag, startPoint x: 823, startPoint y: 607, endPoint x: 839, endPoint y: 604, distance: 16.9
click at [833, 607] on div at bounding box center [642, 610] width 872 height 20
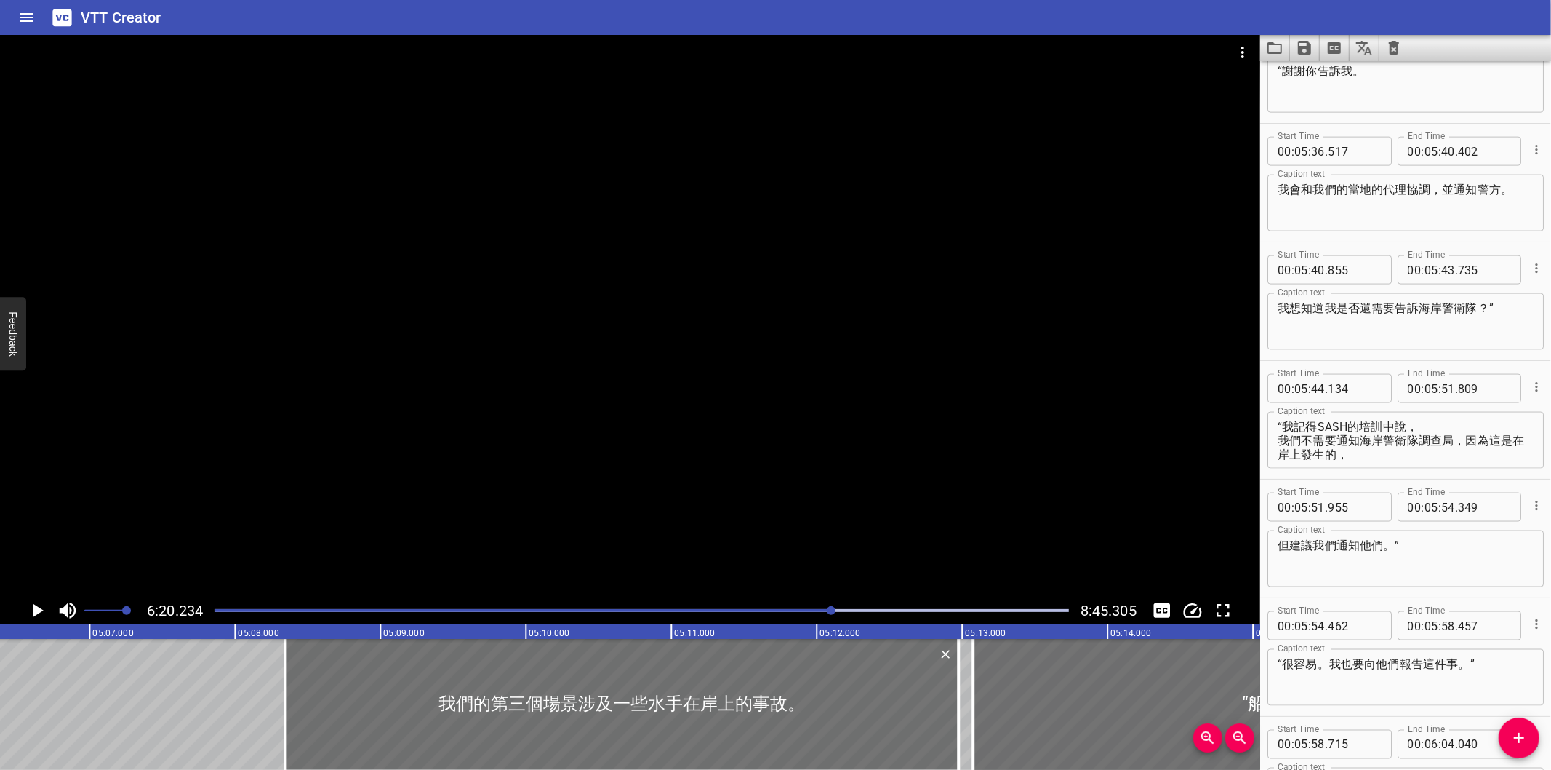
drag, startPoint x: 859, startPoint y: 604, endPoint x: 887, endPoint y: 605, distance: 28.4
click at [866, 606] on div at bounding box center [642, 610] width 872 height 20
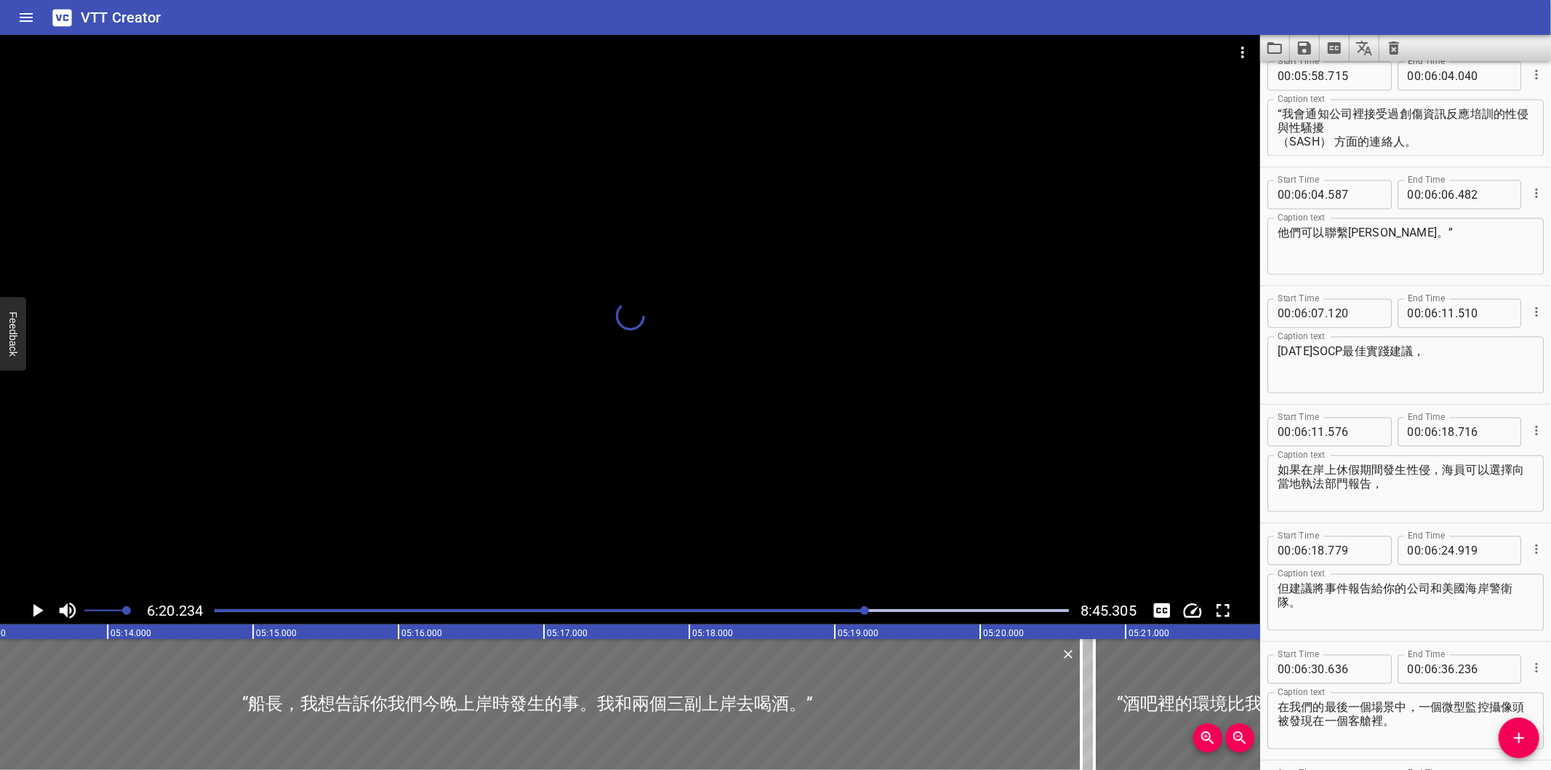
click at [911, 608] on div at bounding box center [642, 610] width 872 height 20
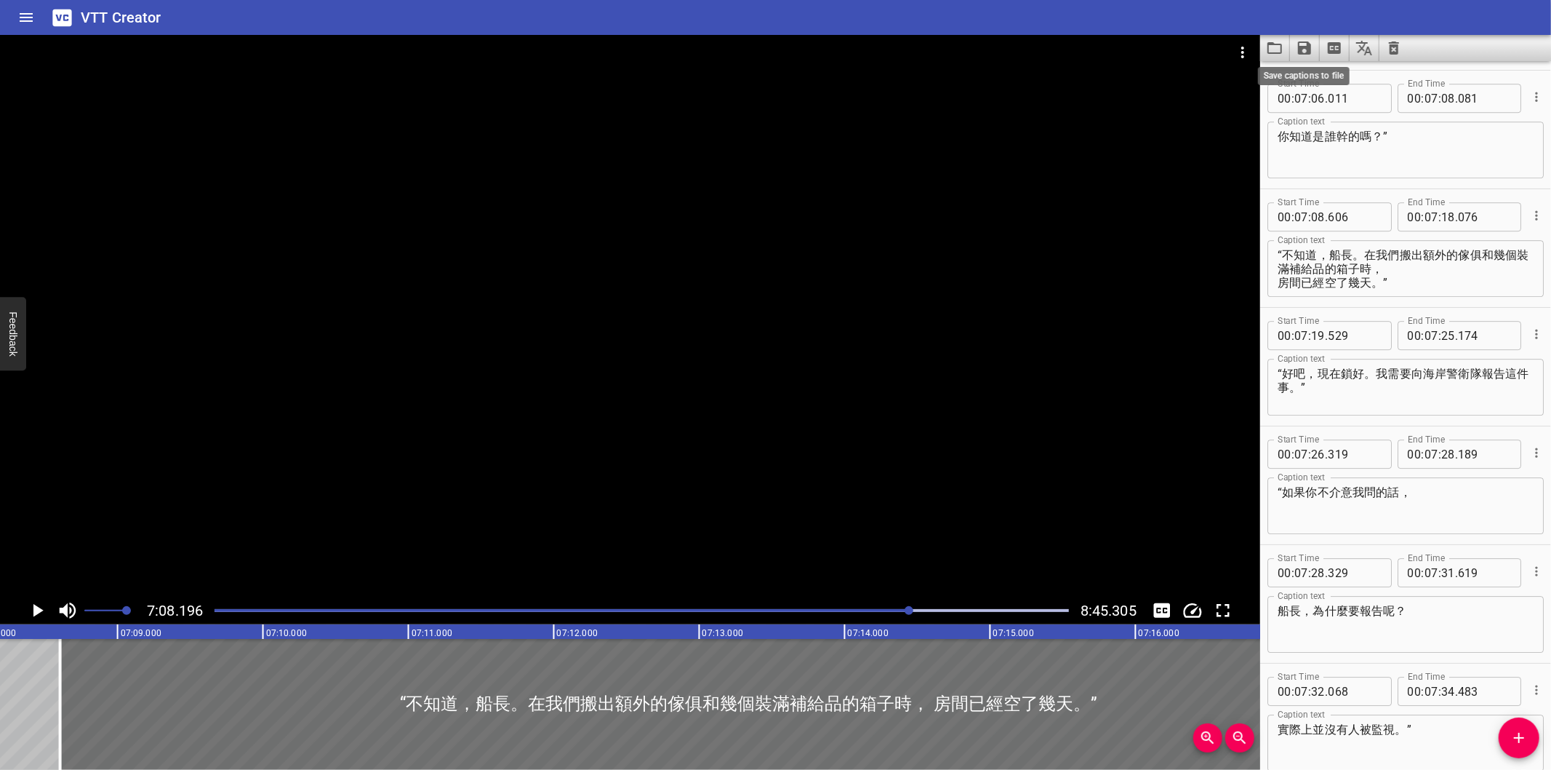
click at [1299, 45] on icon "Save captions to file" at bounding box center [1304, 47] width 13 height 13
click at [1314, 73] on li "Save to VTT file" at bounding box center [1343, 80] width 107 height 26
click at [1394, 46] on icon "Clear captions" at bounding box center [1394, 47] width 10 height 13
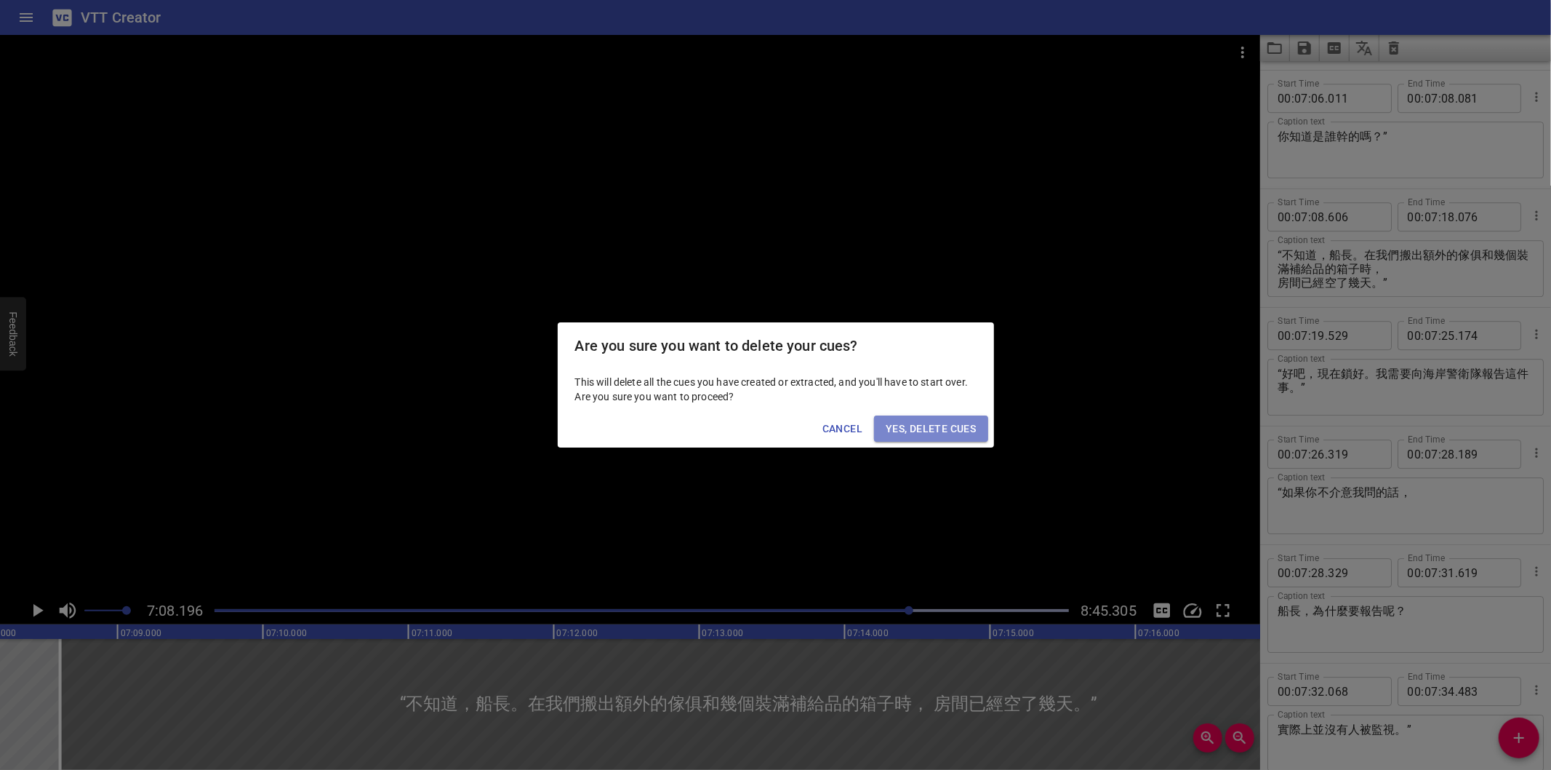
click at [957, 431] on span "Yes, Delete Cues" at bounding box center [931, 429] width 90 height 18
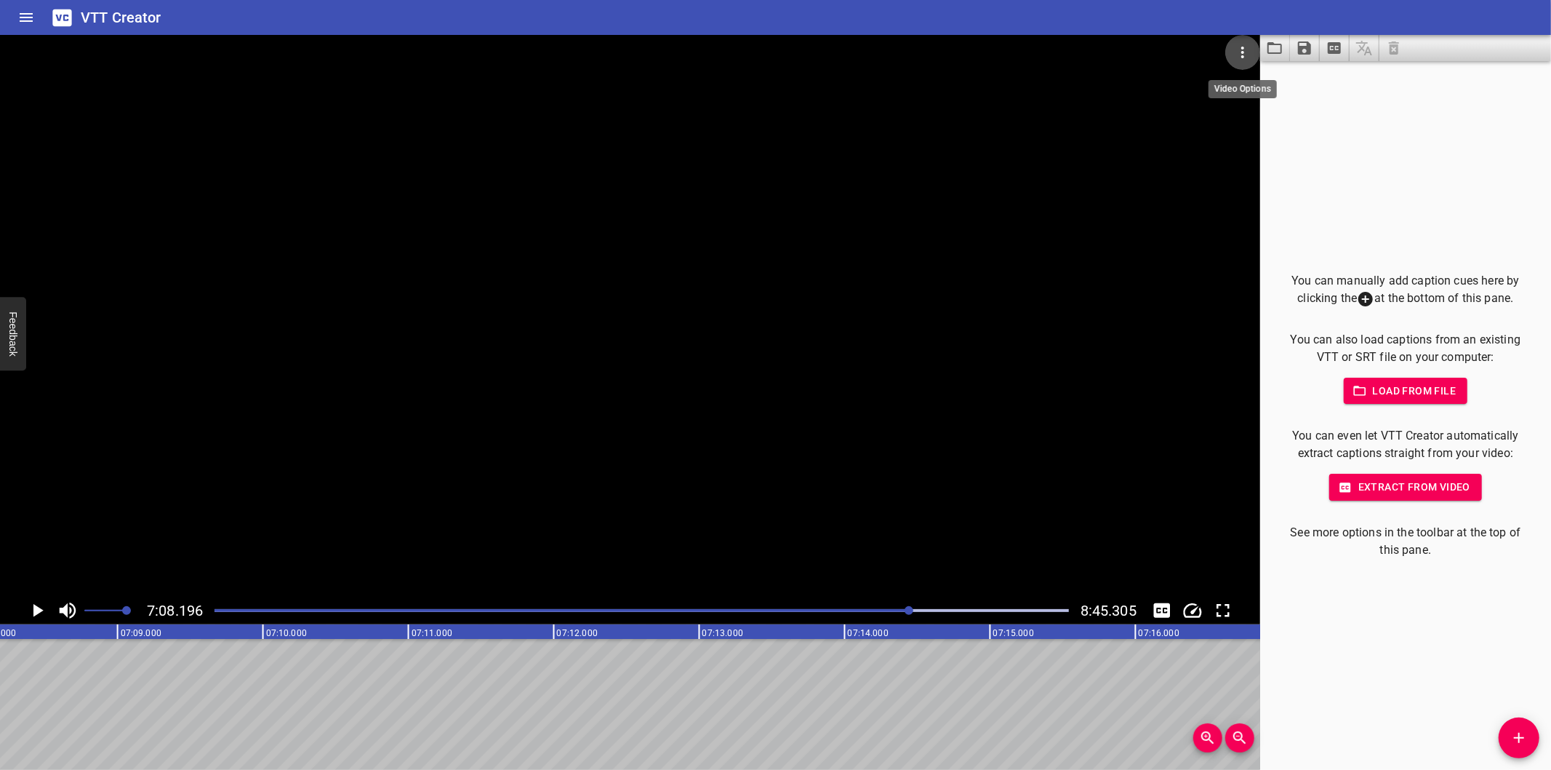
click at [1241, 44] on icon "Video Options" at bounding box center [1242, 52] width 17 height 17
click at [1245, 44] on li "Select New Video File..." at bounding box center [1298, 54] width 145 height 26
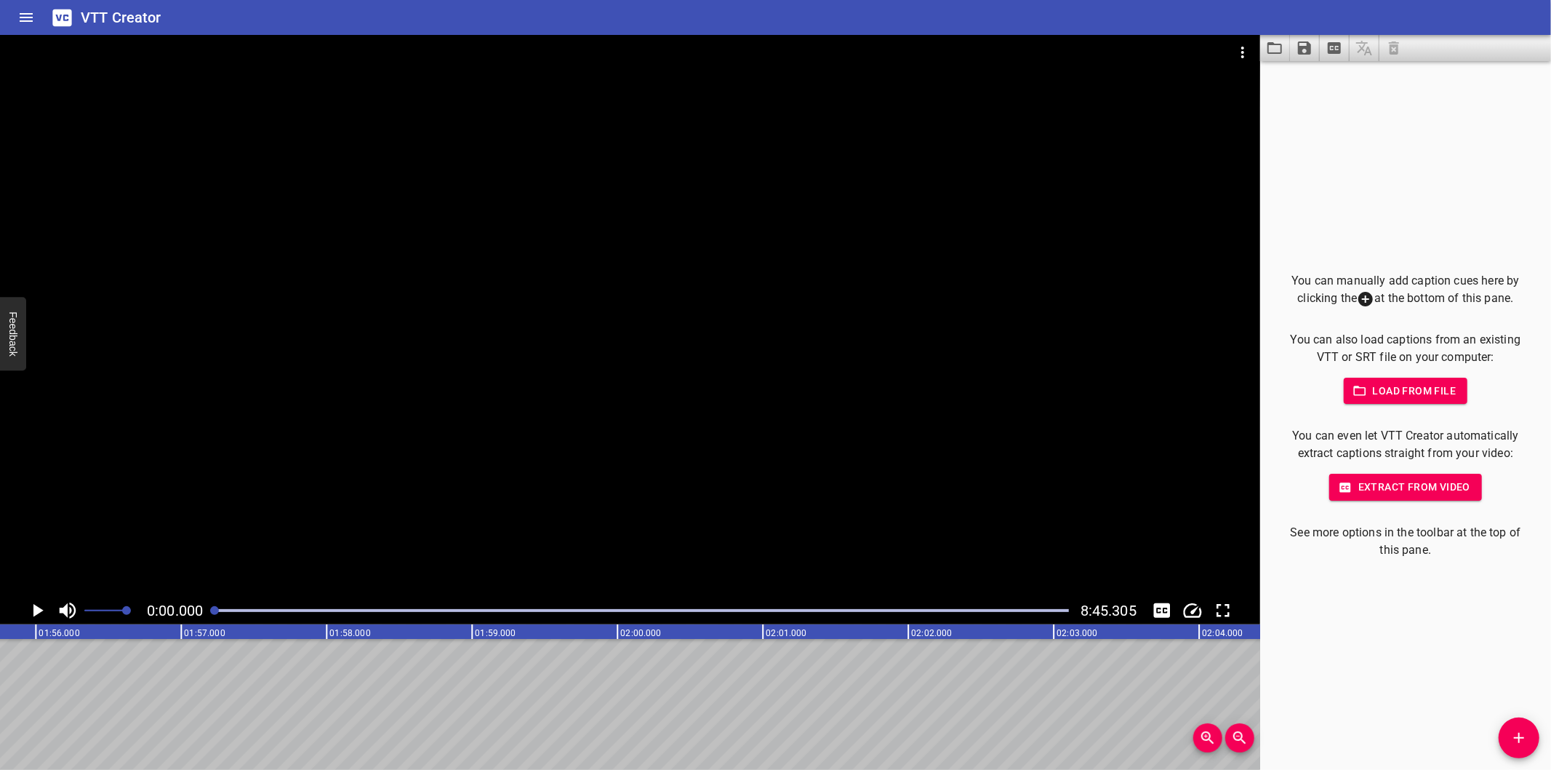
drag, startPoint x: 586, startPoint y: 177, endPoint x: 723, endPoint y: 140, distance: 141.5
click at [587, 176] on div at bounding box center [630, 316] width 1260 height 562
click at [1268, 51] on icon "Load captions from file" at bounding box center [1275, 48] width 15 height 12
click at [404, 161] on div at bounding box center [630, 316] width 1260 height 562
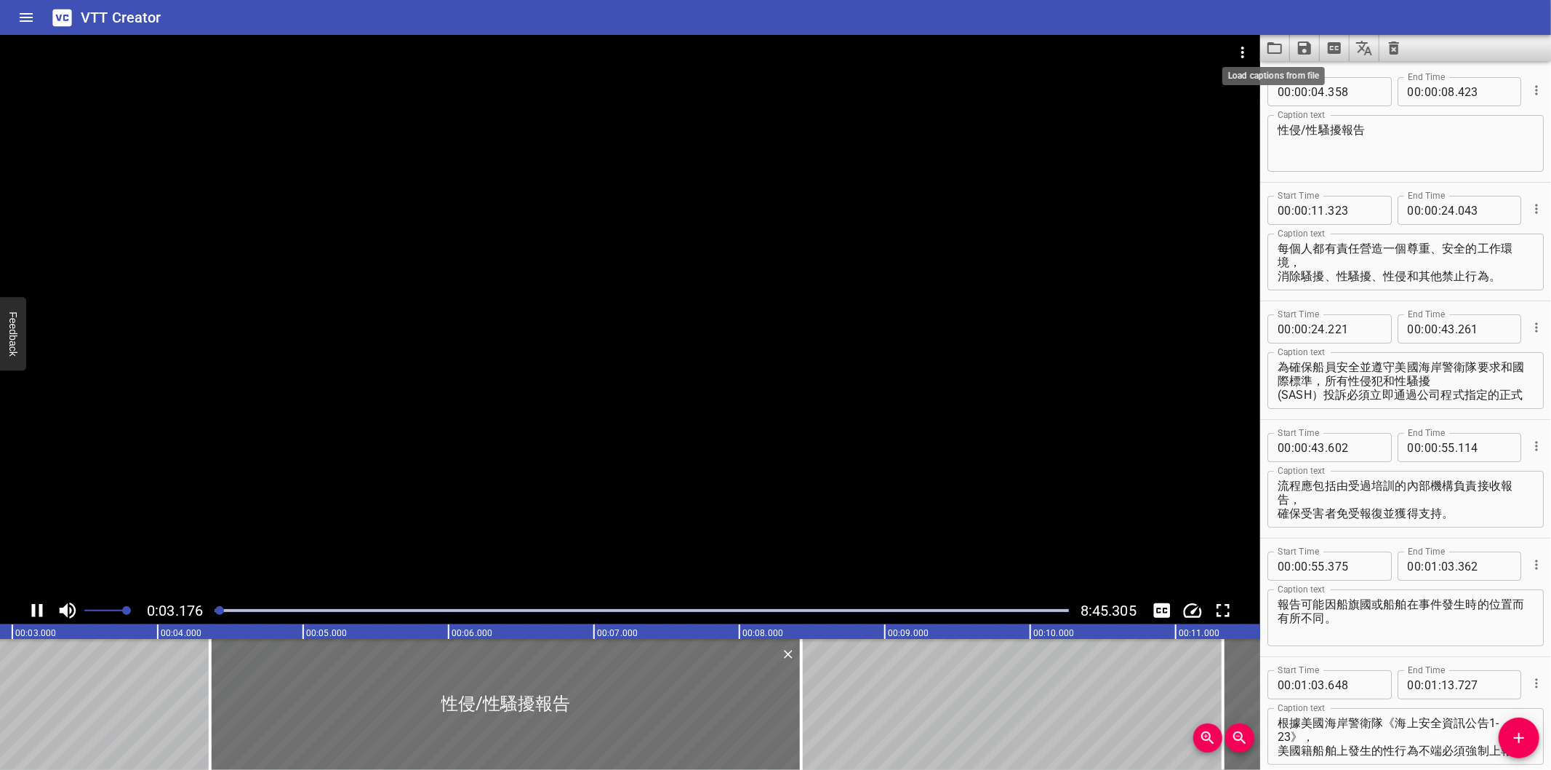
click at [479, 230] on div at bounding box center [630, 316] width 1260 height 562
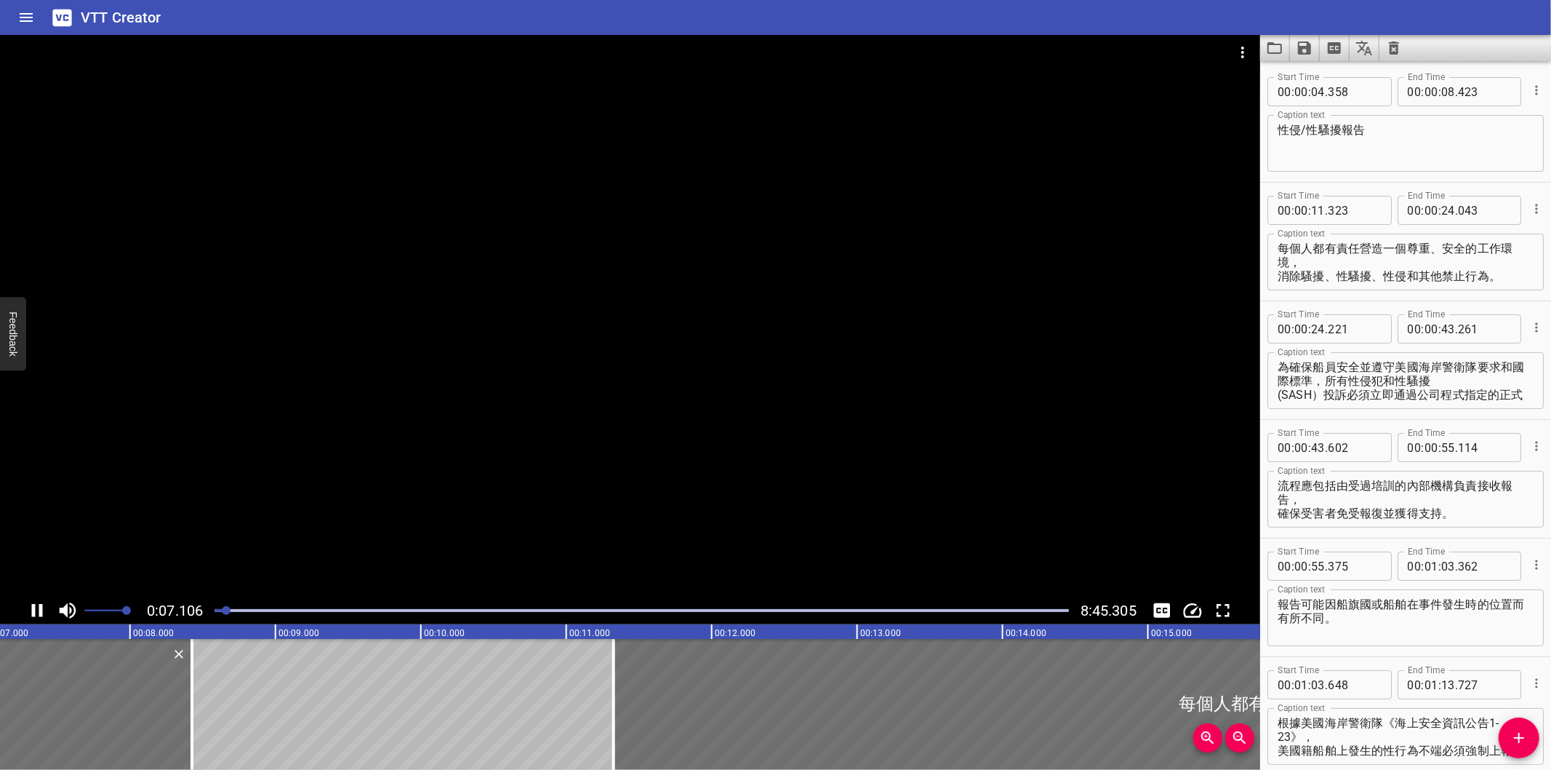
click at [967, 610] on div "Play progress" at bounding box center [642, 610] width 855 height 3
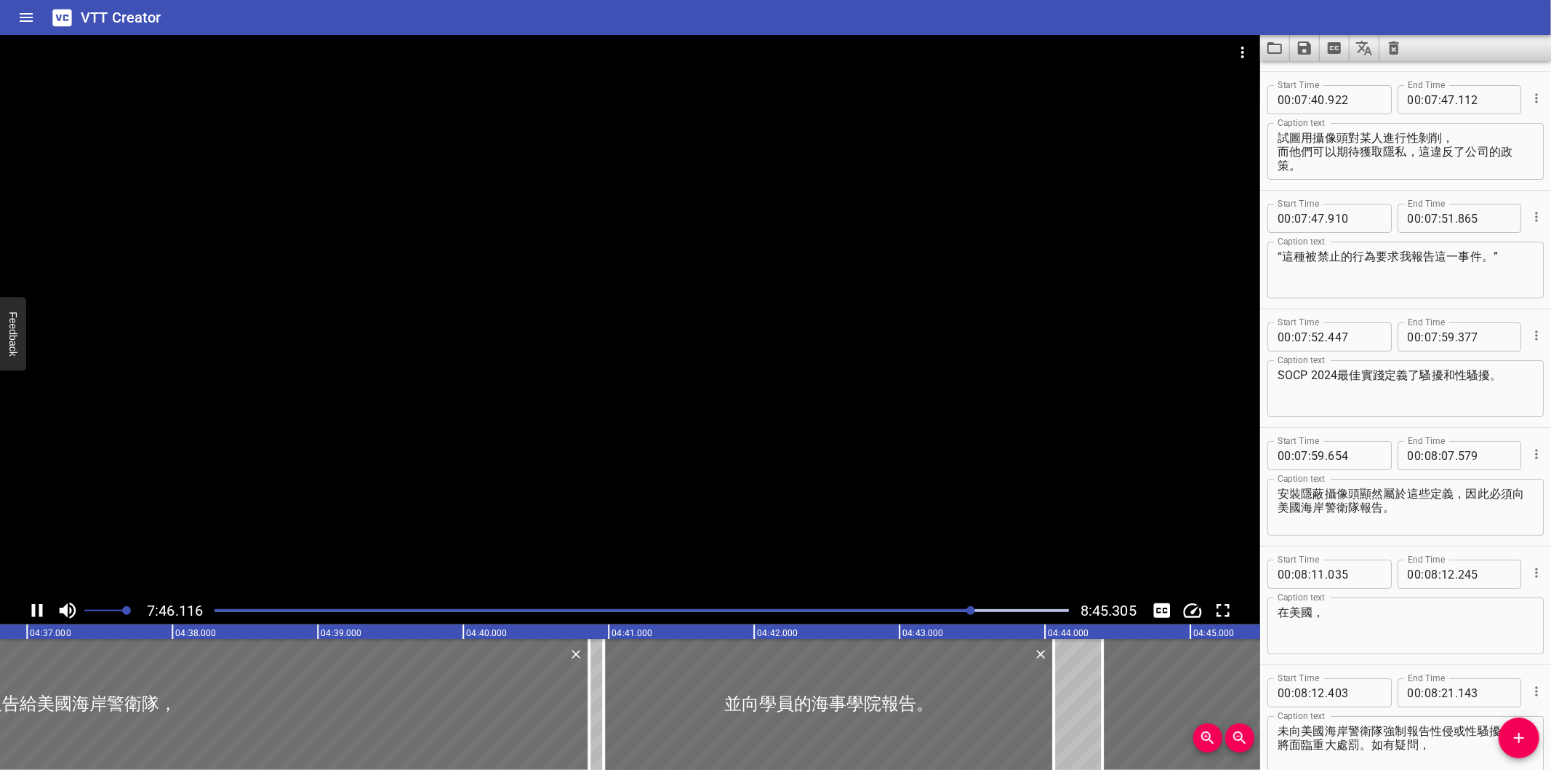
click at [871, 359] on div at bounding box center [630, 316] width 1260 height 562
